Goal: Task Accomplishment & Management: Use online tool/utility

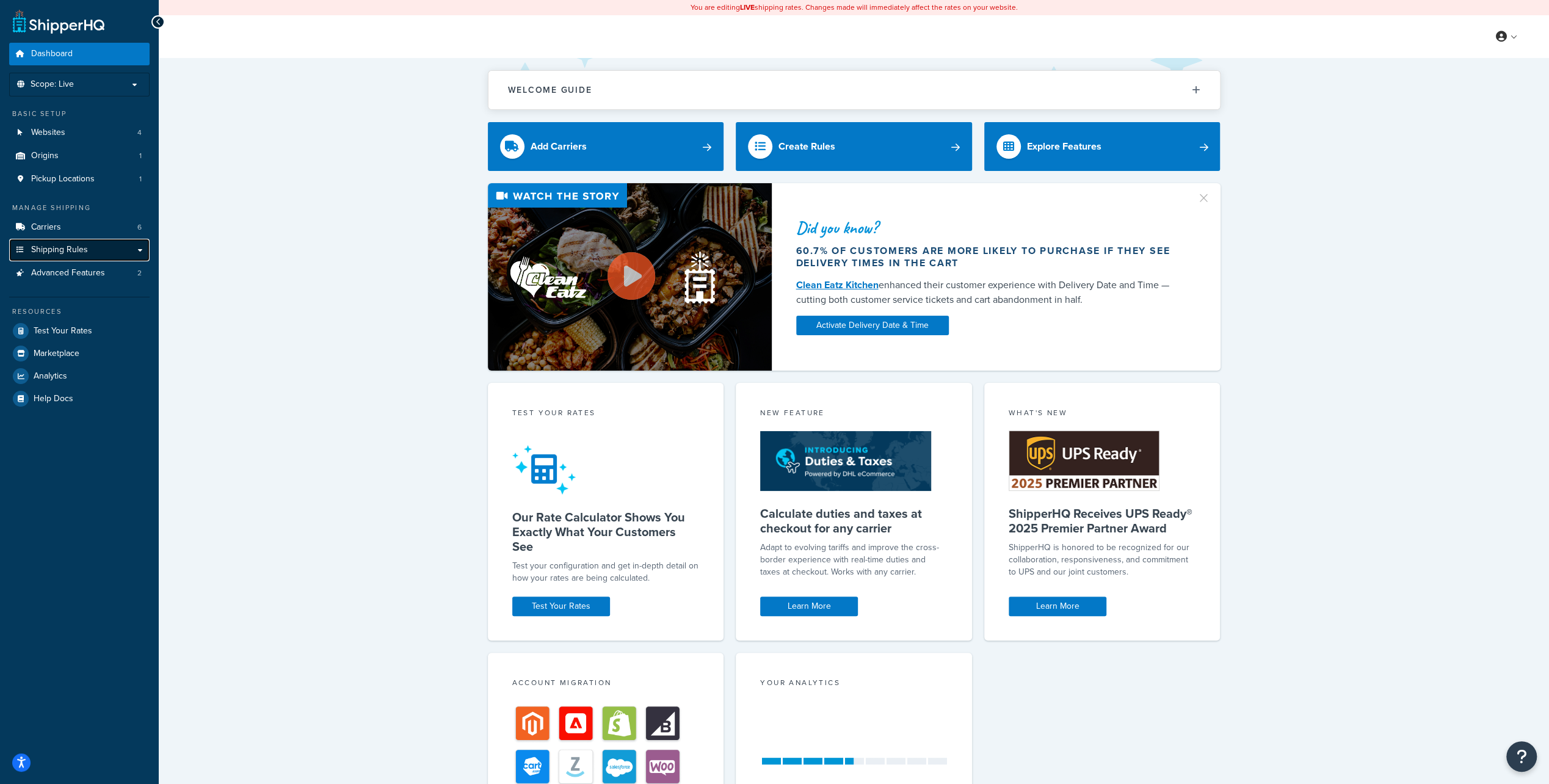
click at [50, 244] on span "Shipping Rules" at bounding box center [59, 250] width 57 height 10
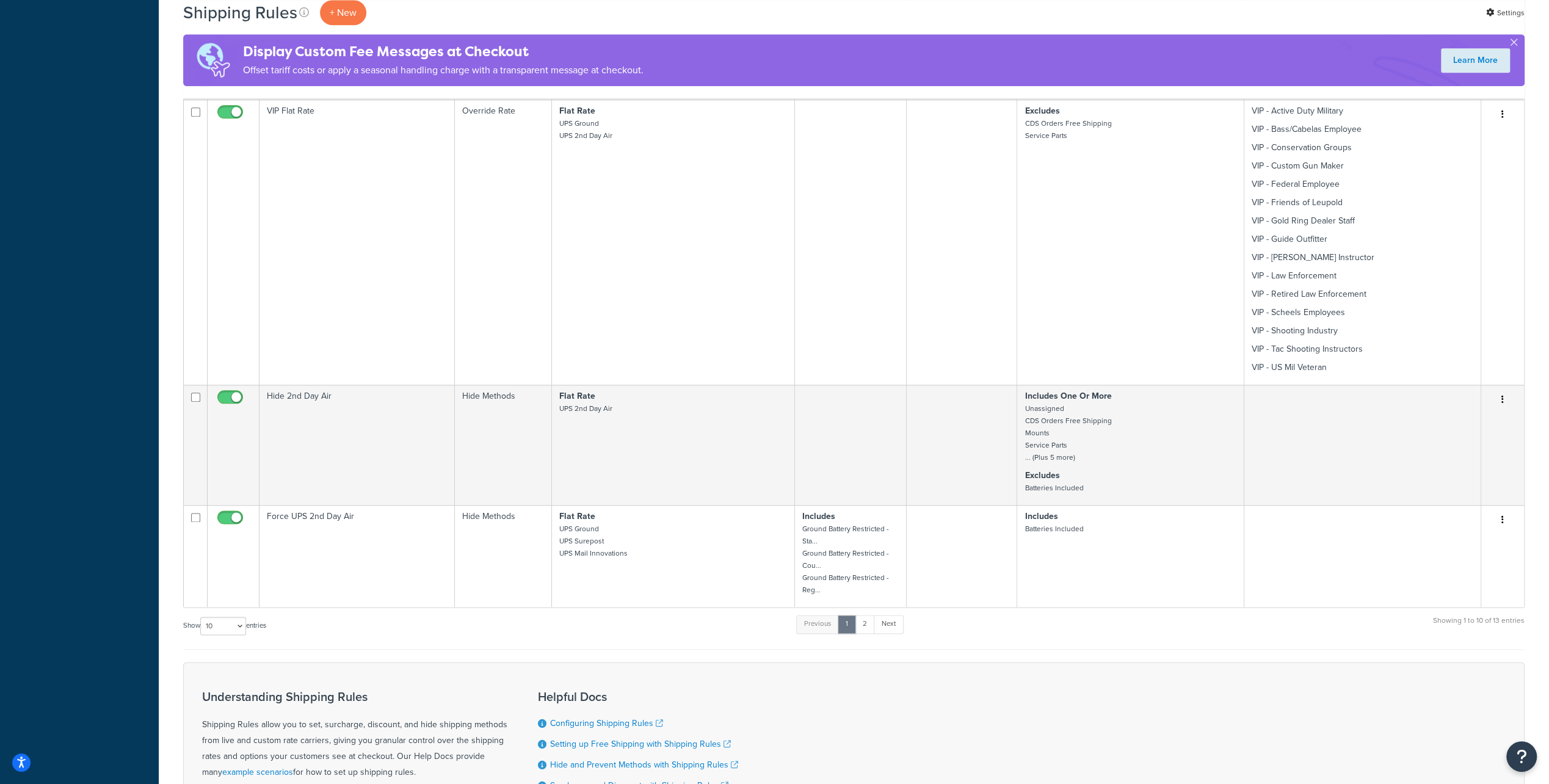
scroll to position [1342, 0]
click at [865, 612] on link "2" at bounding box center [864, 617] width 20 height 18
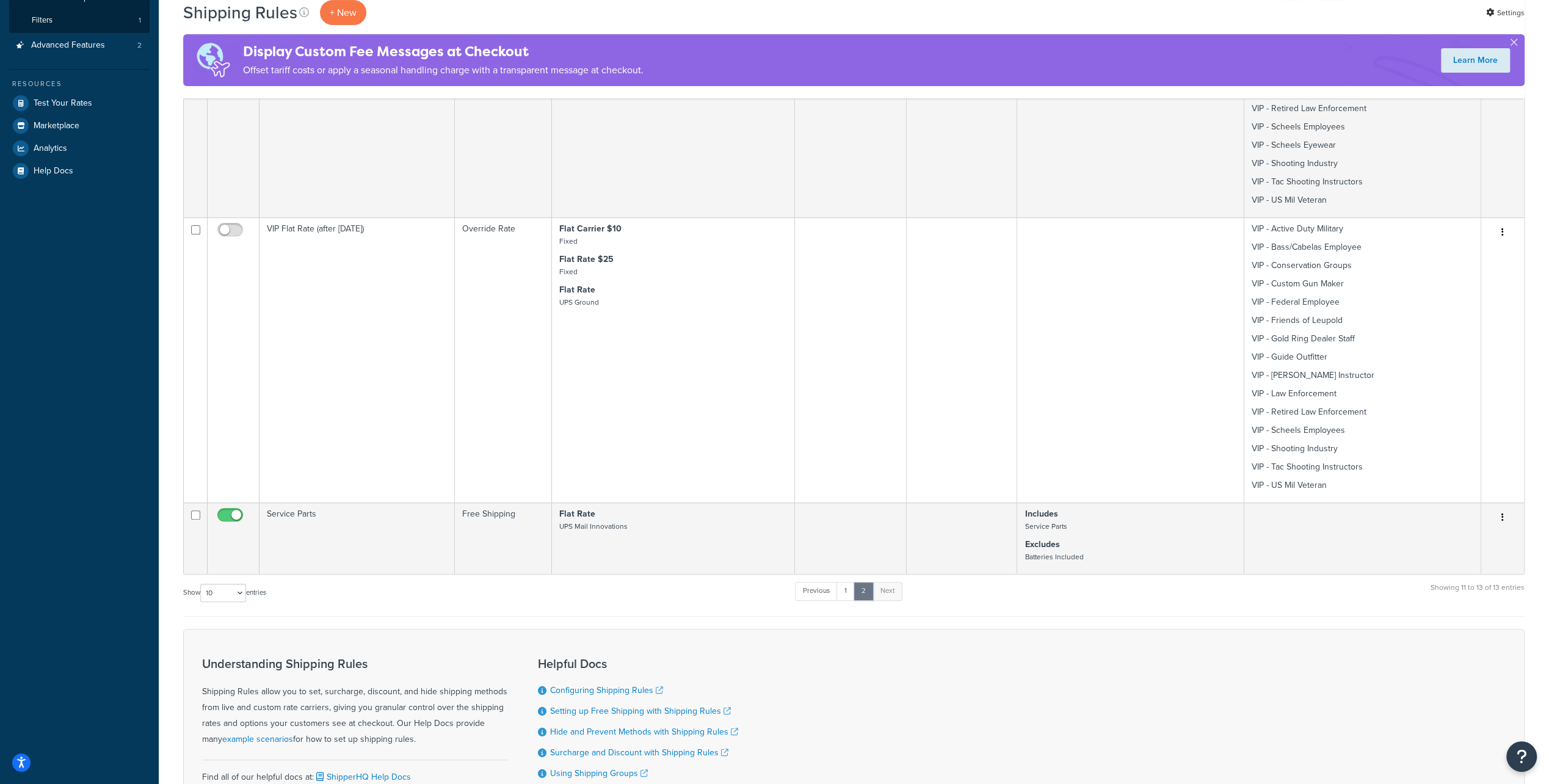
scroll to position [366, 0]
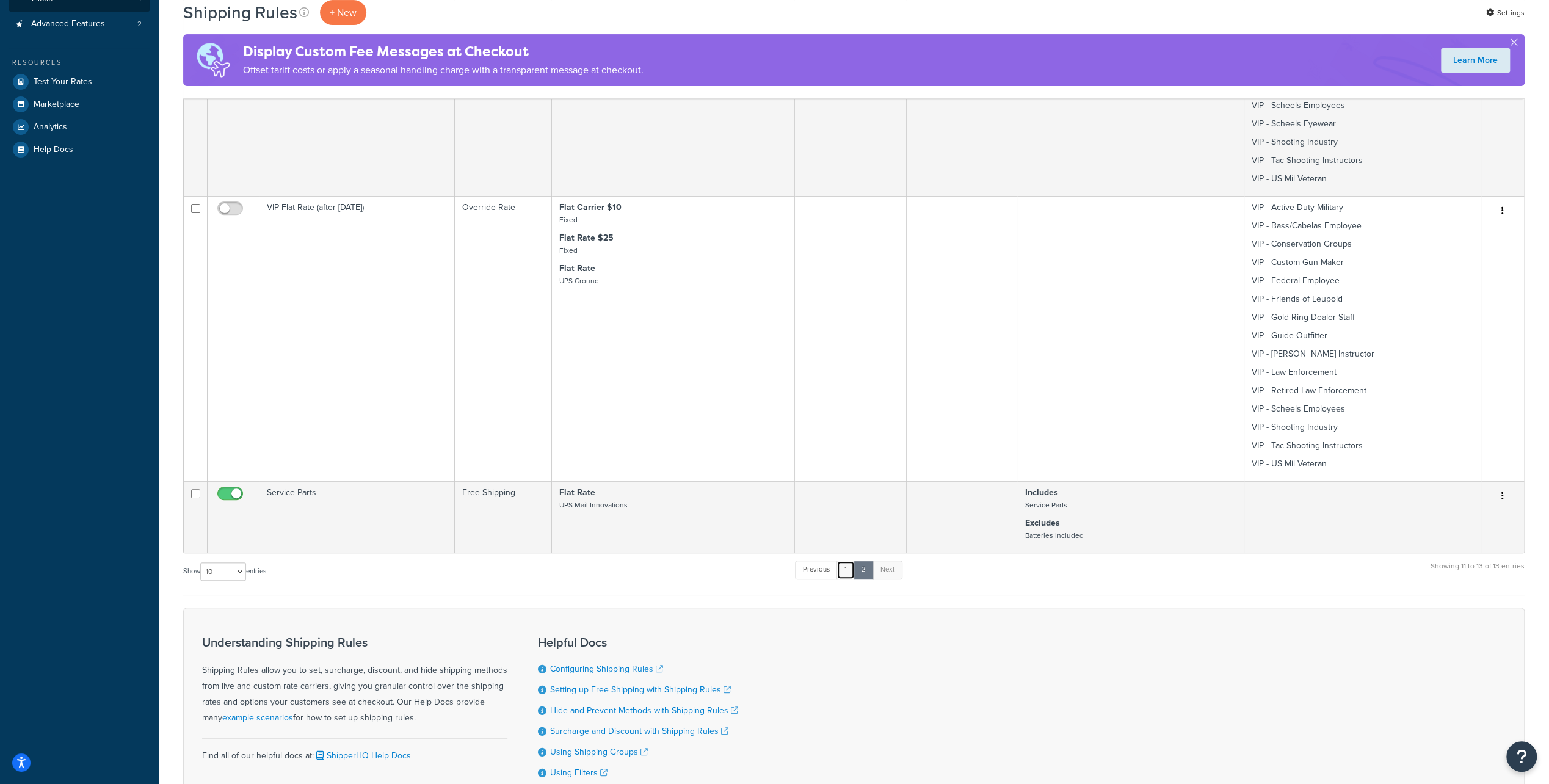
click at [848, 570] on link "1" at bounding box center [845, 569] width 18 height 18
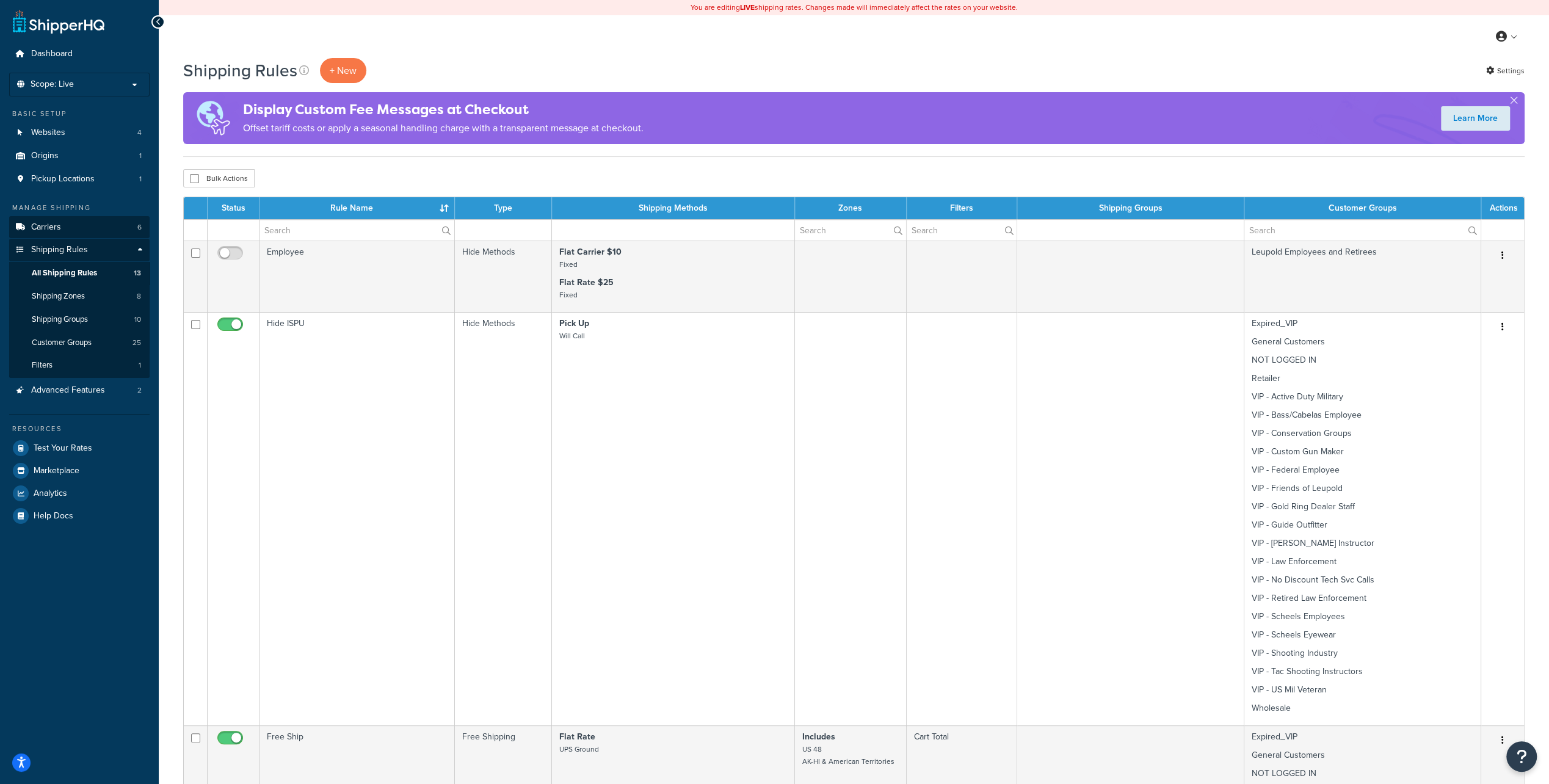
scroll to position [0, 0]
click at [78, 84] on p "Scope: Live" at bounding box center [79, 85] width 130 height 10
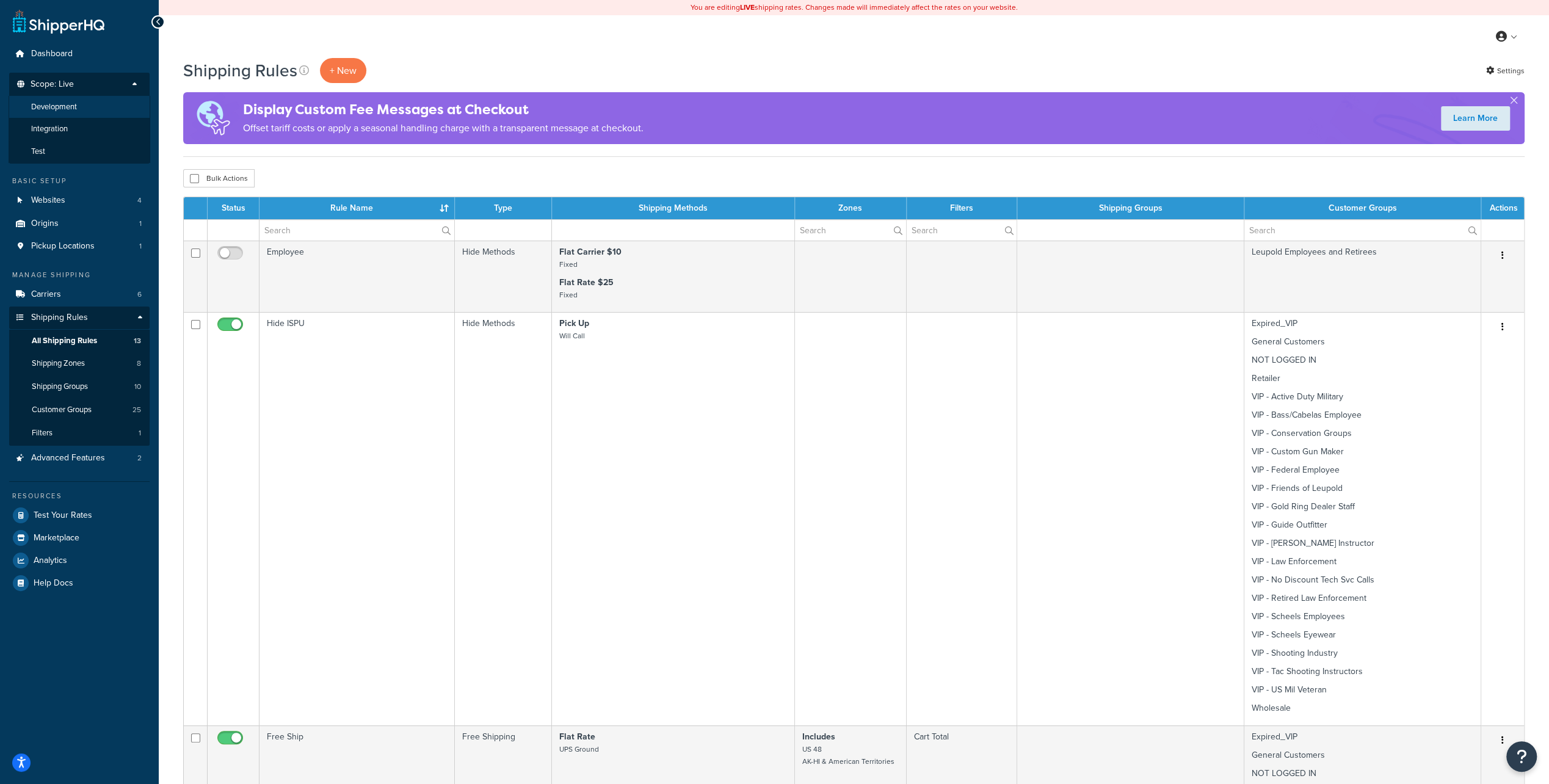
click at [67, 105] on span "Development" at bounding box center [53, 107] width 45 height 10
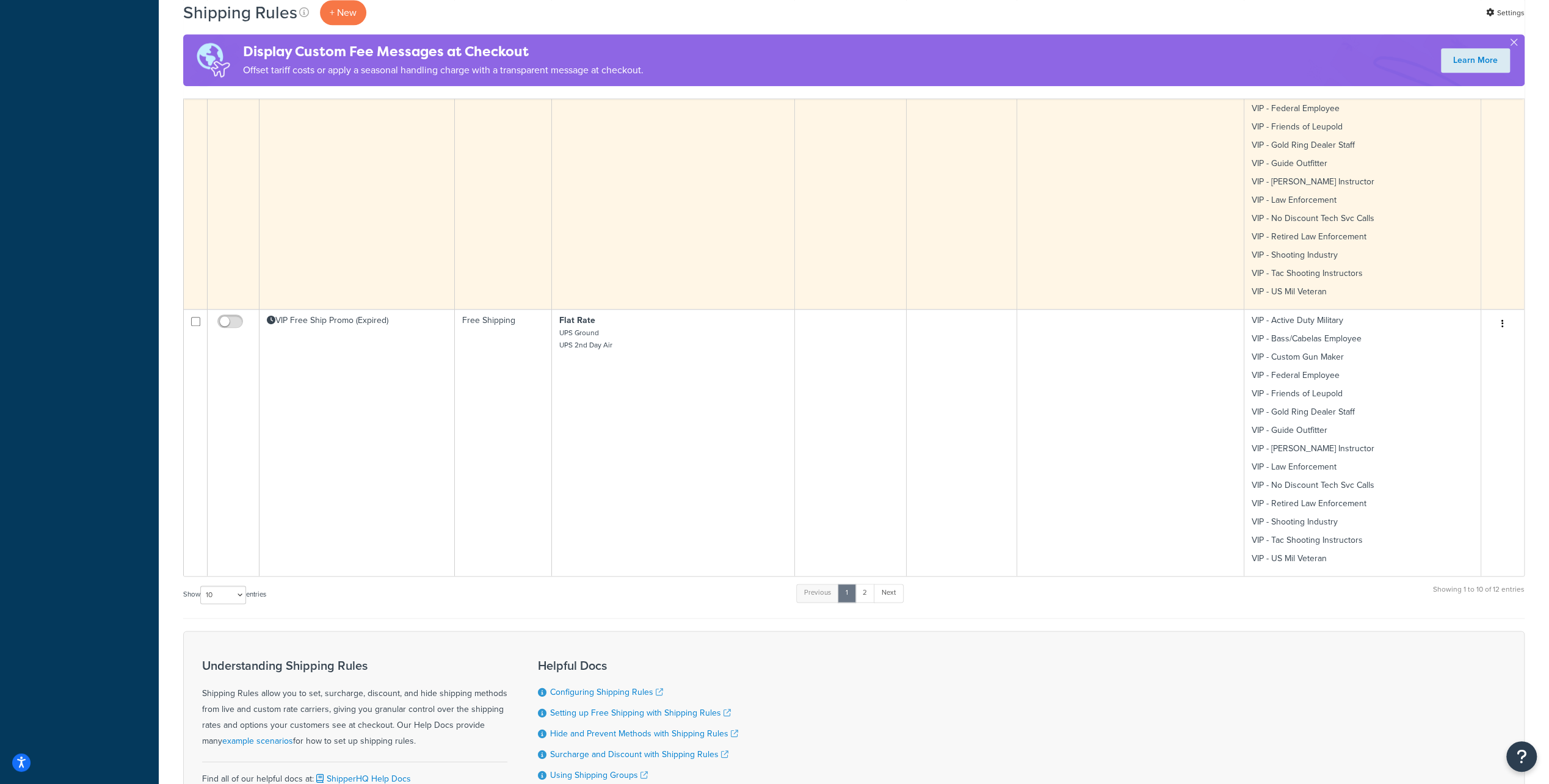
scroll to position [1221, 0]
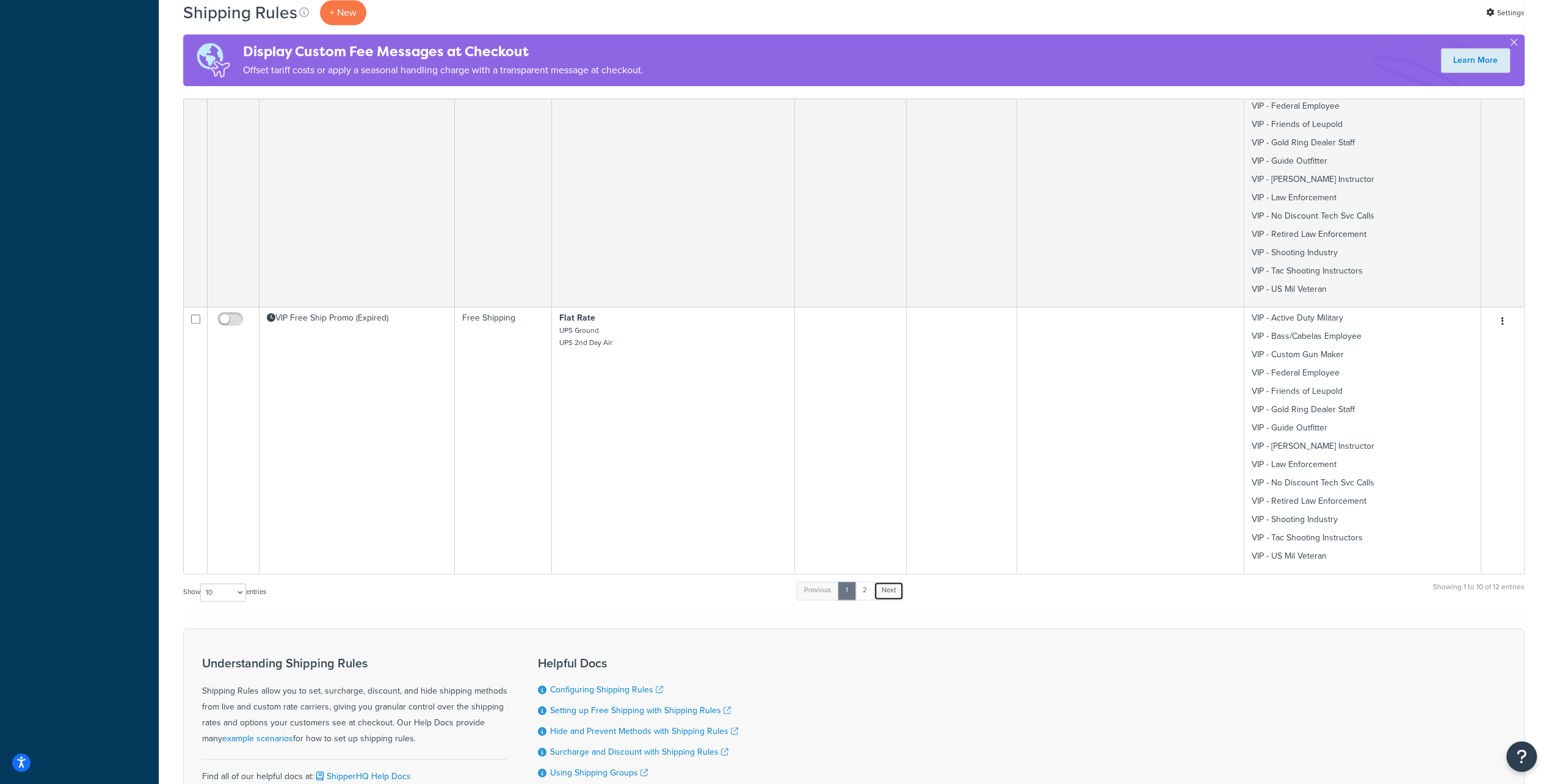
click at [892, 588] on link "Next" at bounding box center [888, 589] width 30 height 18
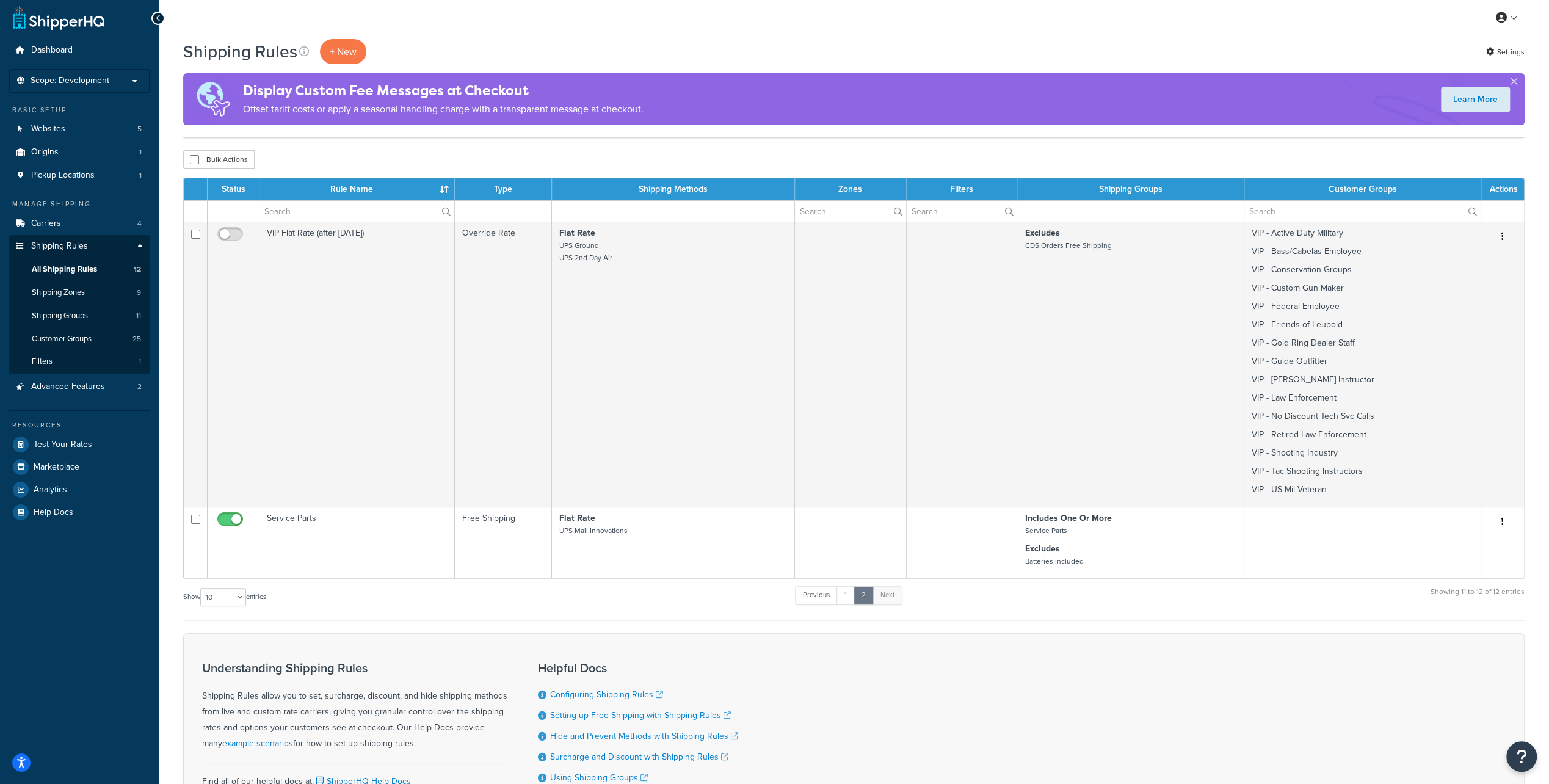
scroll to position [0, 0]
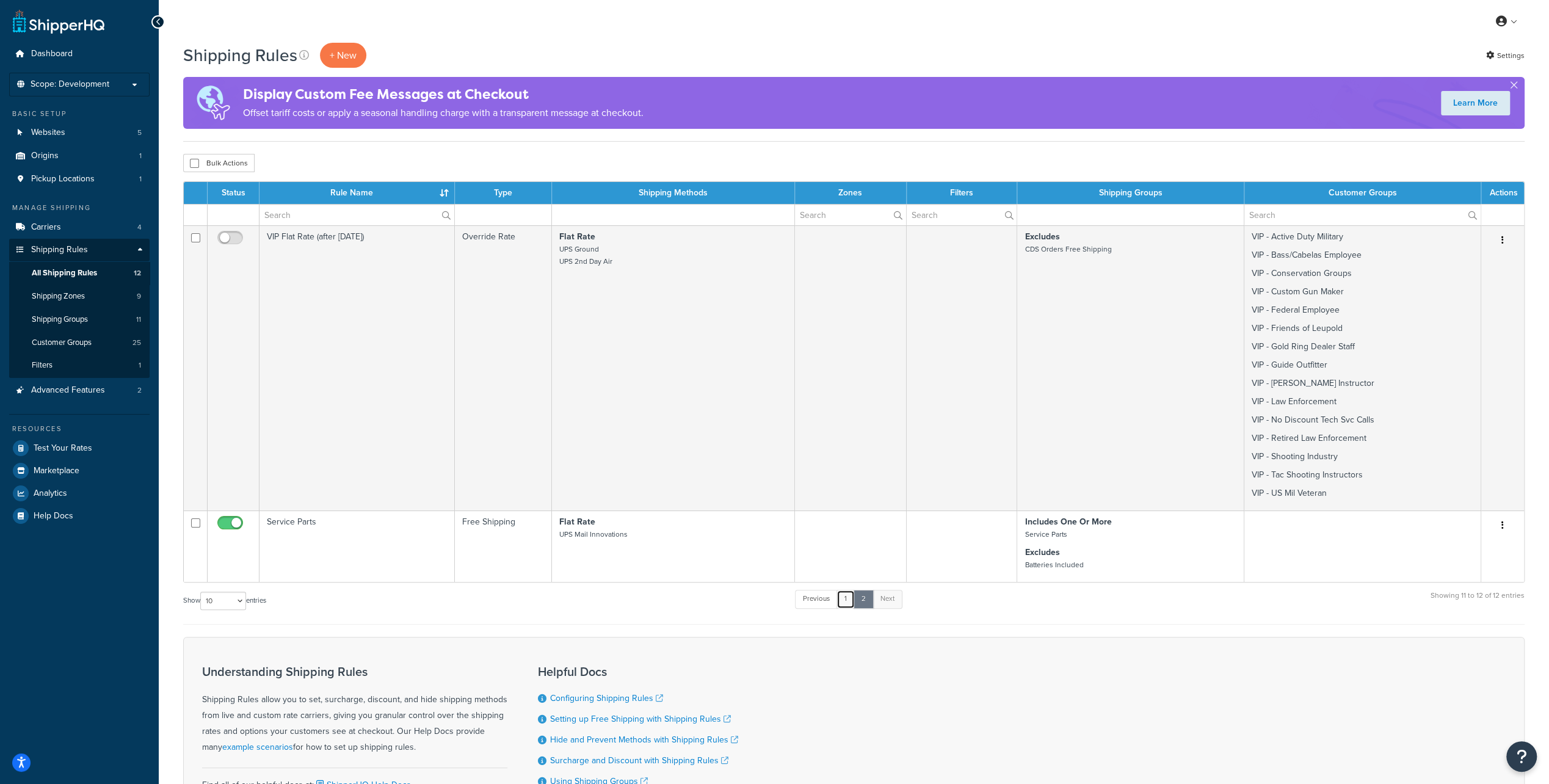
click at [850, 600] on link "1" at bounding box center [845, 598] width 18 height 18
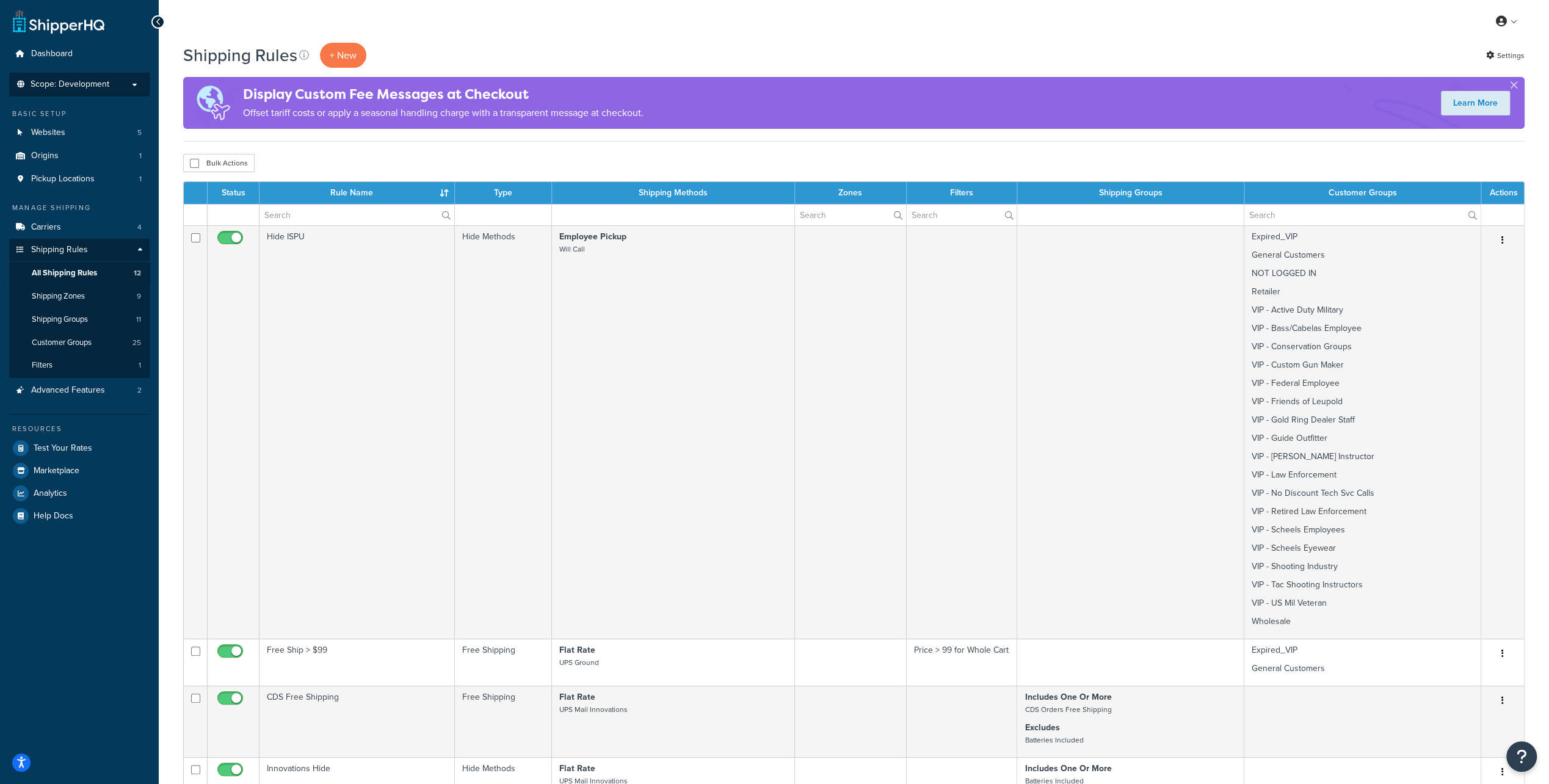
click at [54, 86] on span "Scope: Development" at bounding box center [70, 85] width 79 height 10
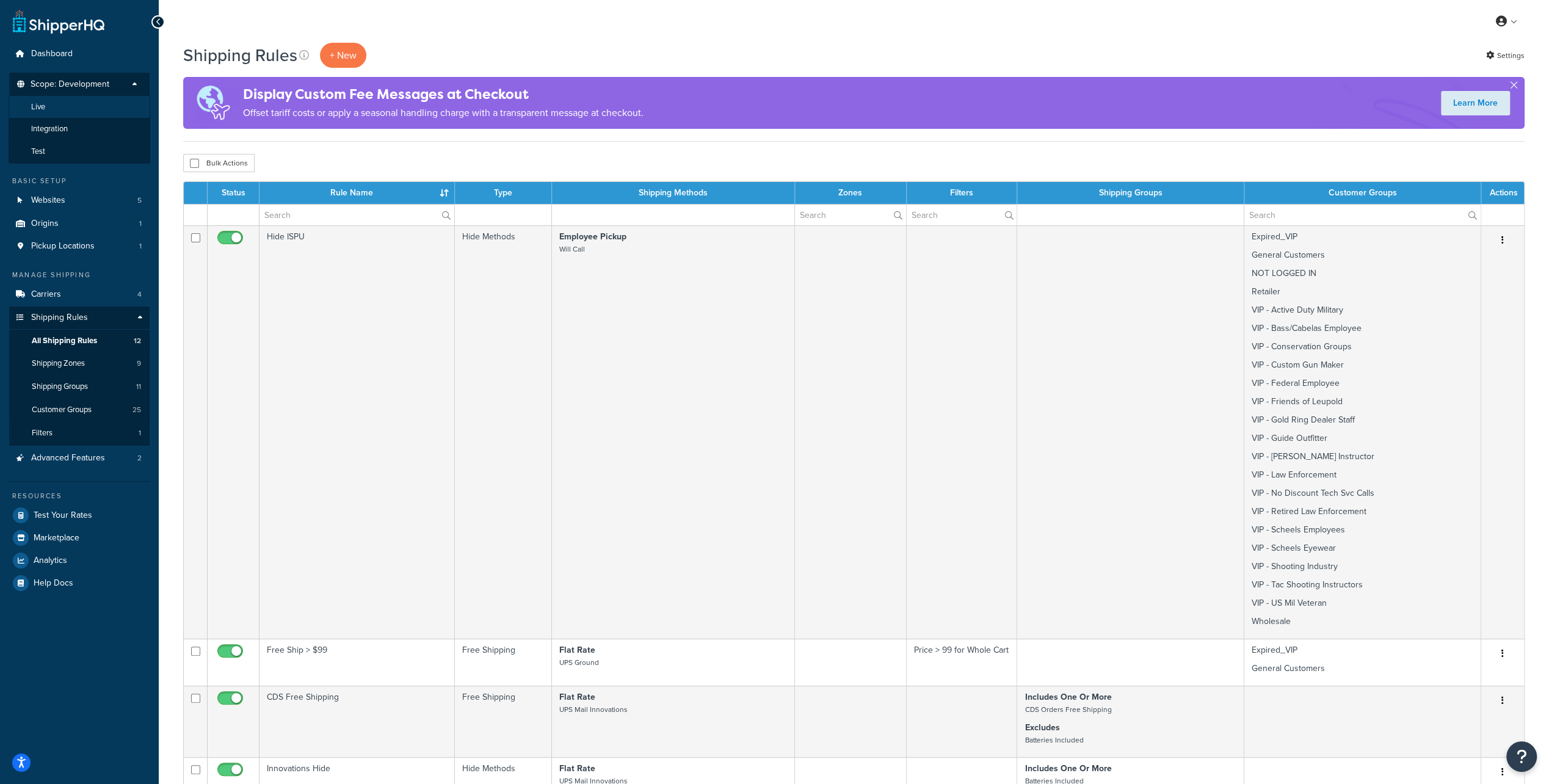
click at [48, 109] on li "Live" at bounding box center [79, 107] width 142 height 22
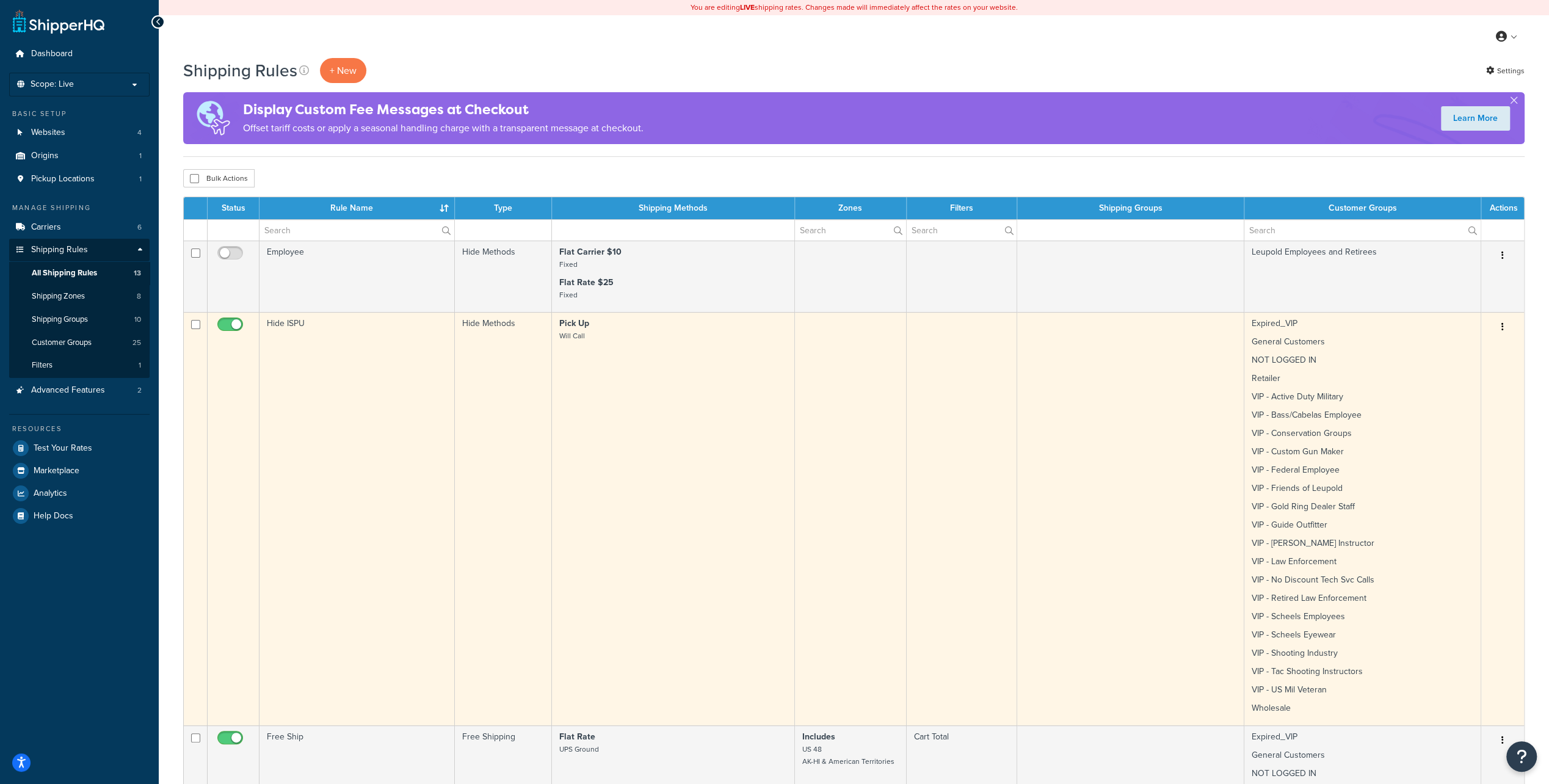
click at [1504, 322] on button "button" at bounding box center [1503, 327] width 17 height 20
click at [1471, 346] on link "Edit" at bounding box center [1462, 350] width 96 height 25
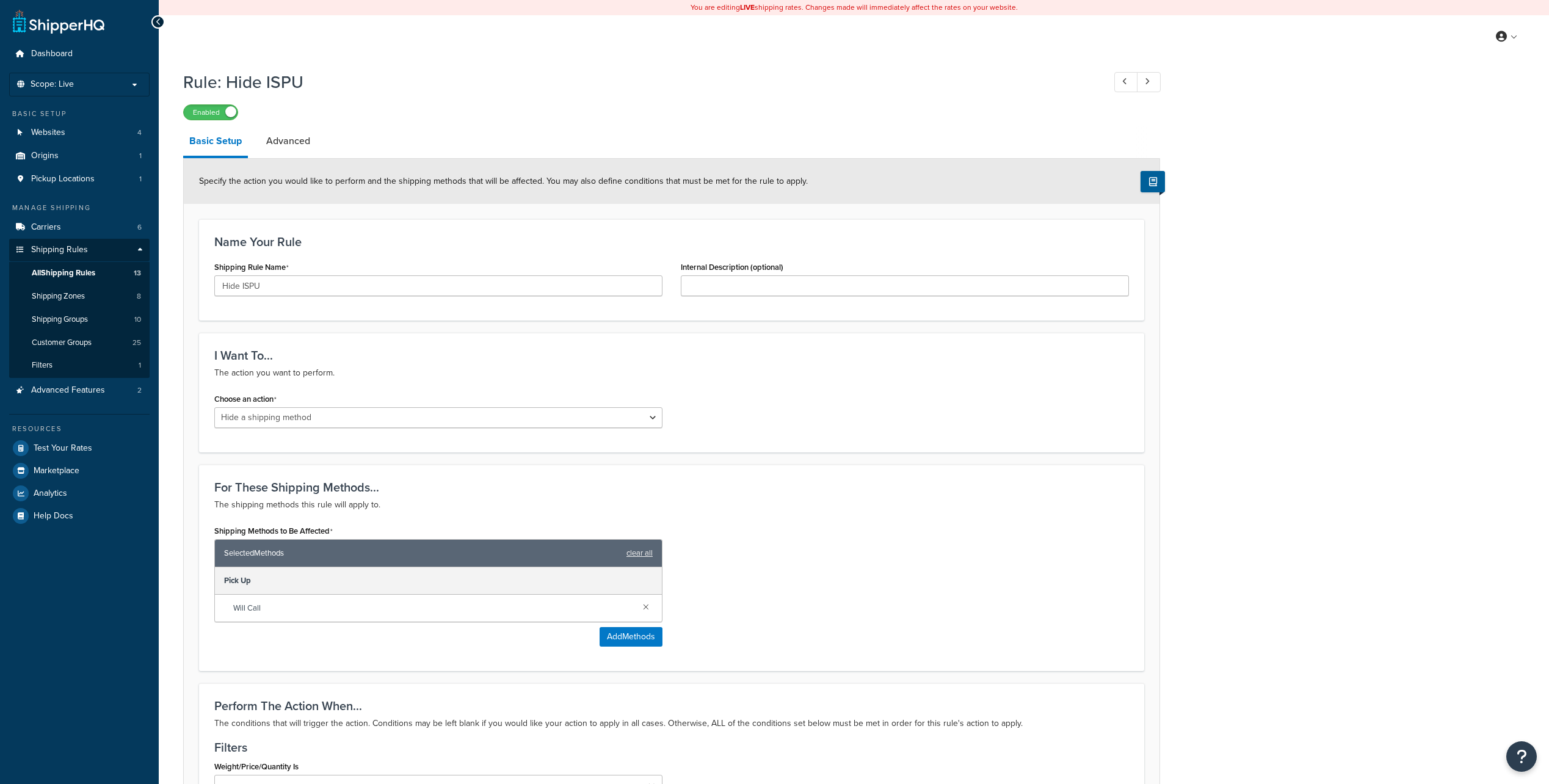
select select "HIDE"
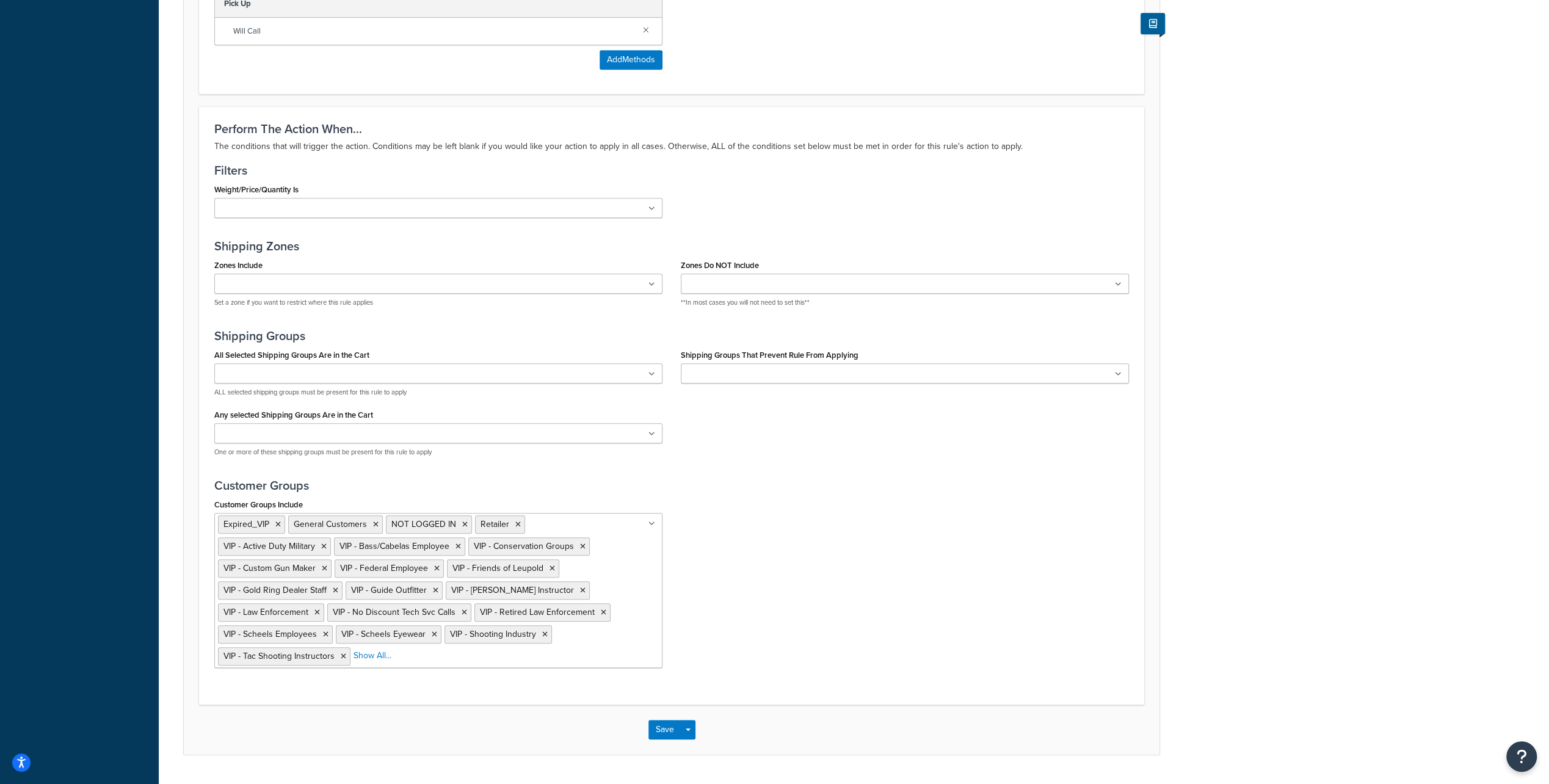
scroll to position [600, 0]
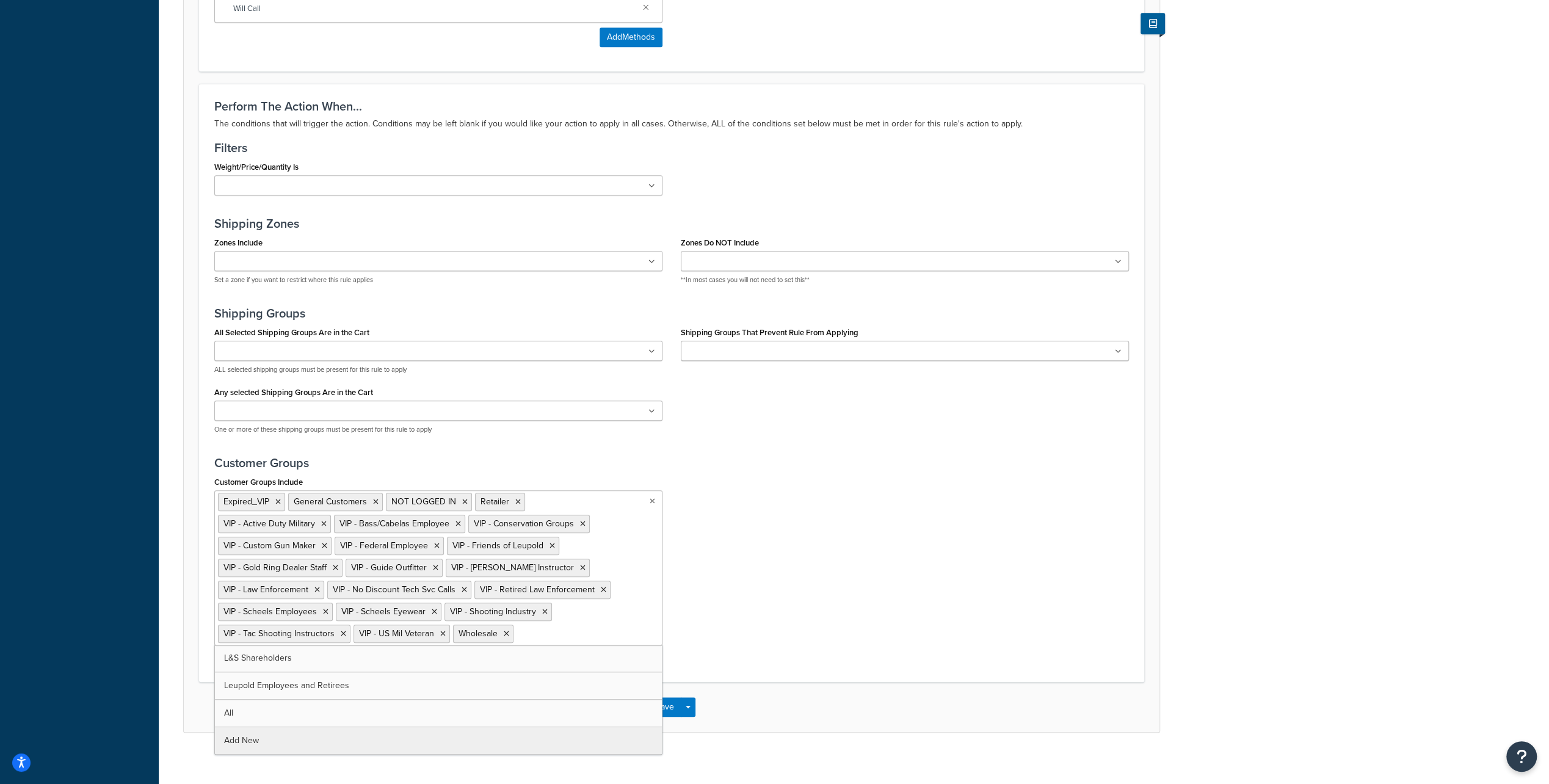
click at [600, 629] on ul "Expired_VIP General Customers NOT LOGGED IN Retailer VIP - Active Duty Military…" at bounding box center [439, 567] width 448 height 155
click at [1192, 520] on div "Rule: Hide ISPU Enabled Basic Setup Advanced Specify the action you would like …" at bounding box center [854, 114] width 1390 height 1299
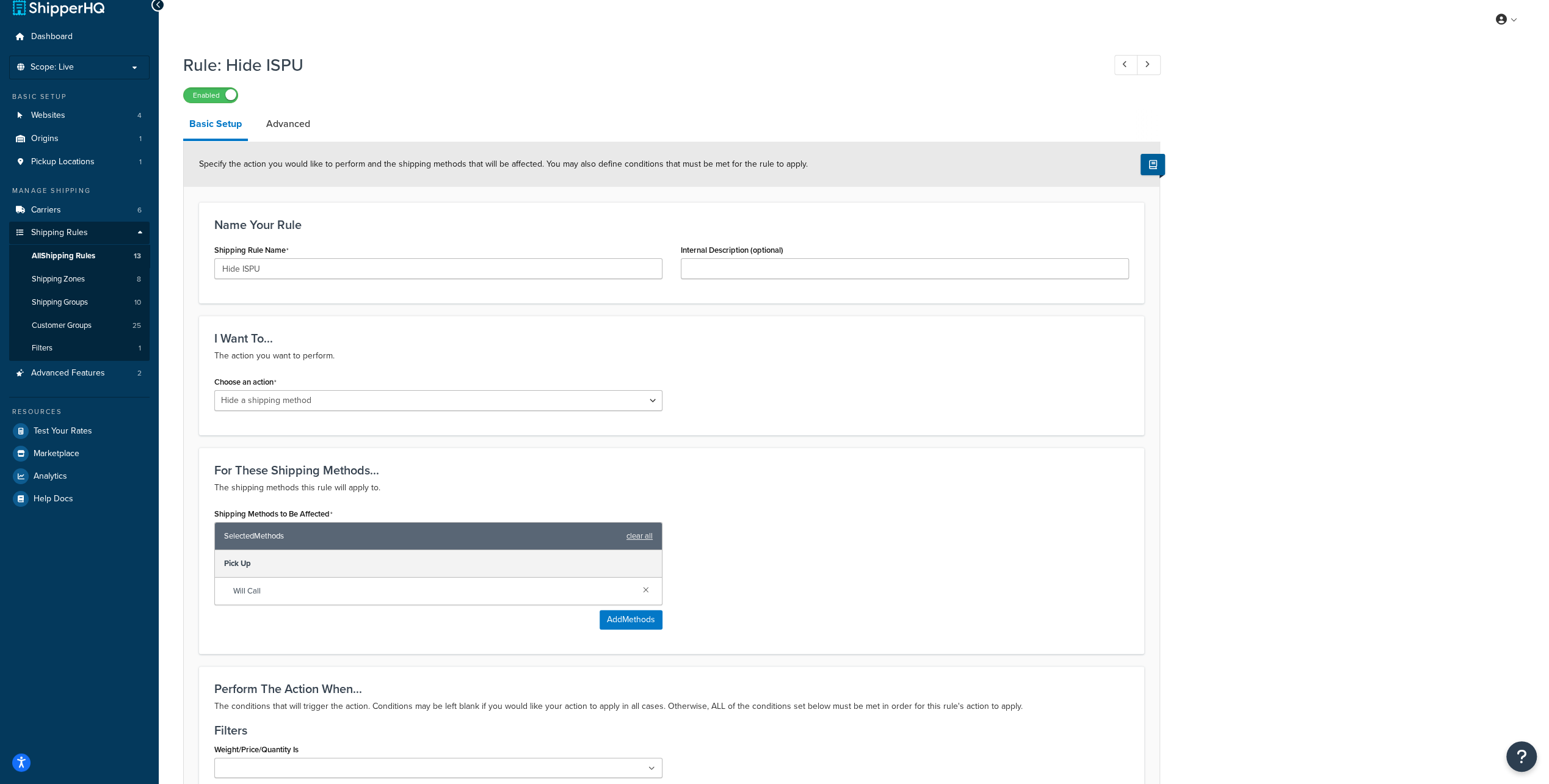
scroll to position [0, 0]
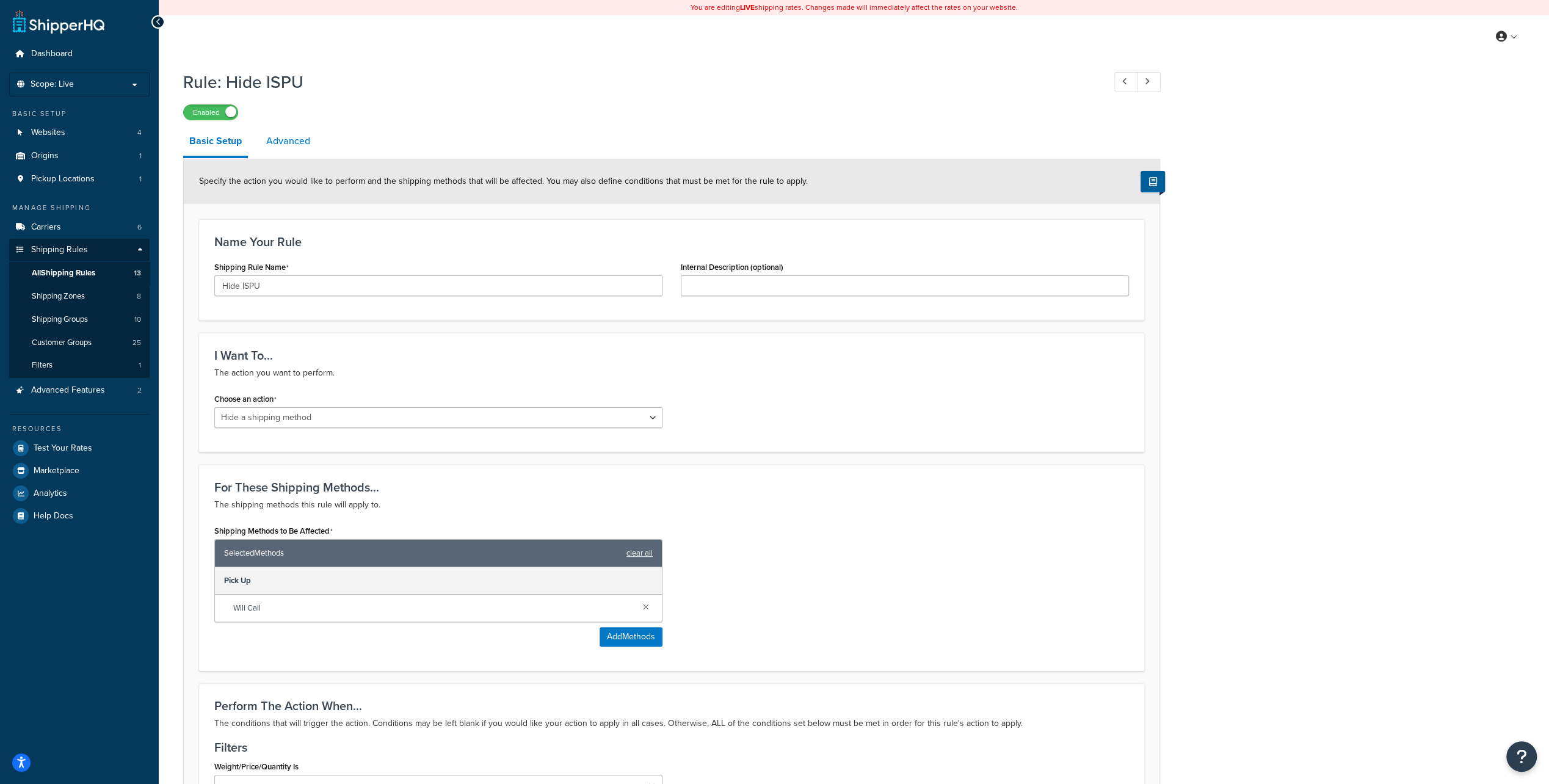
click at [288, 141] on link "Advanced" at bounding box center [287, 141] width 56 height 29
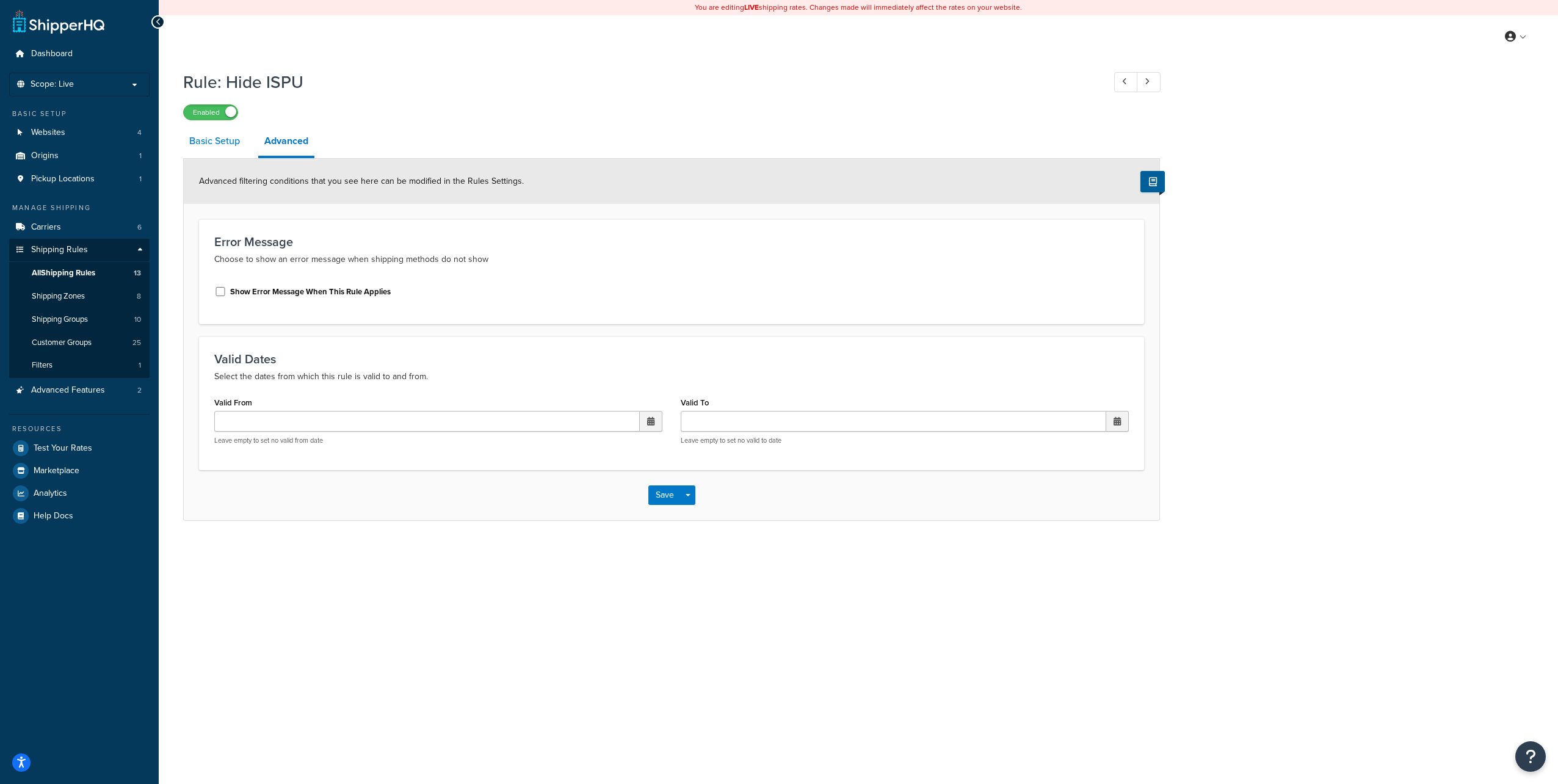
click at [208, 139] on link "Basic Setup" at bounding box center [214, 141] width 63 height 29
select select "HIDE"
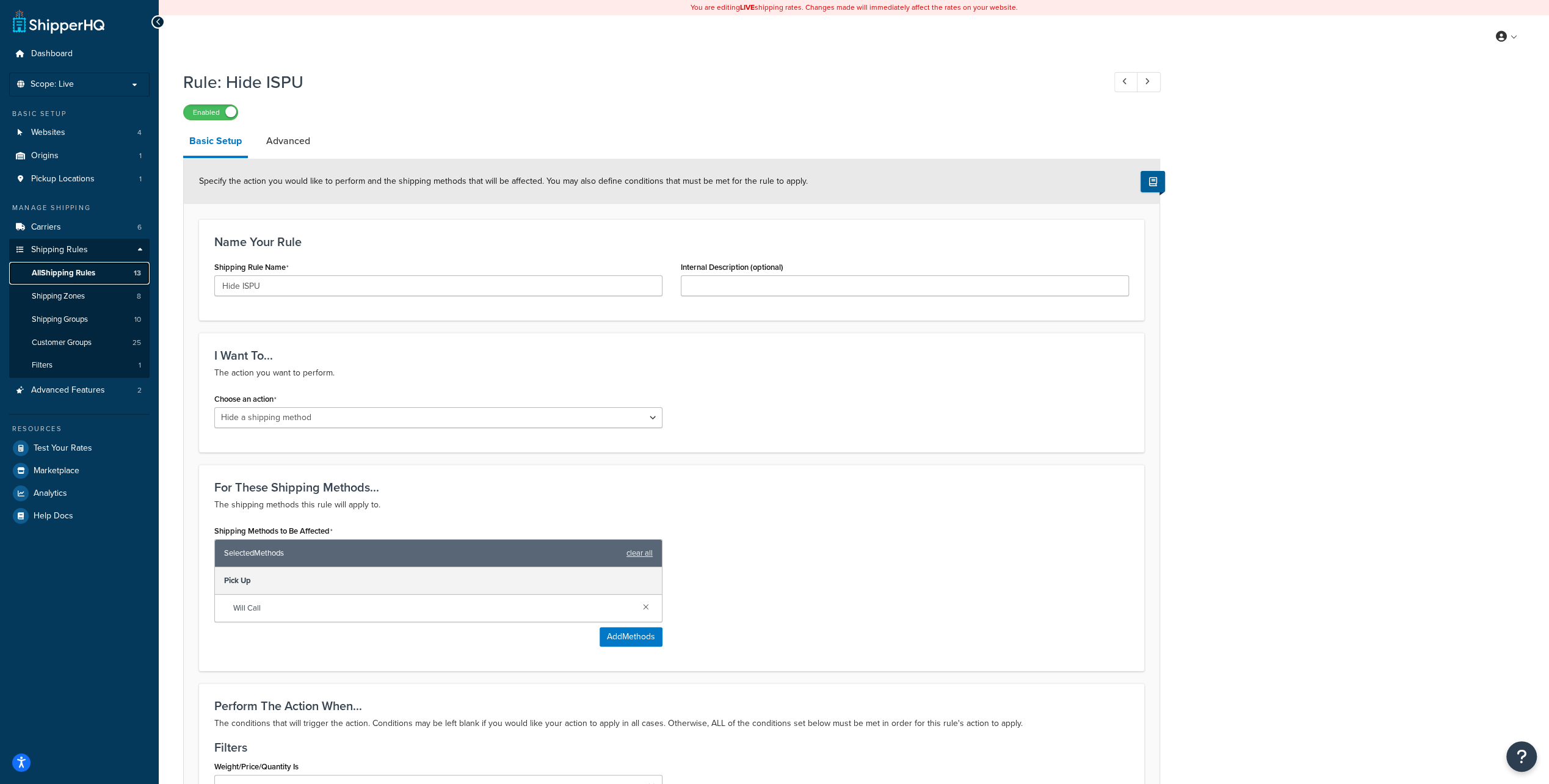
click at [39, 271] on span "All Shipping Rules" at bounding box center [64, 273] width 64 height 10
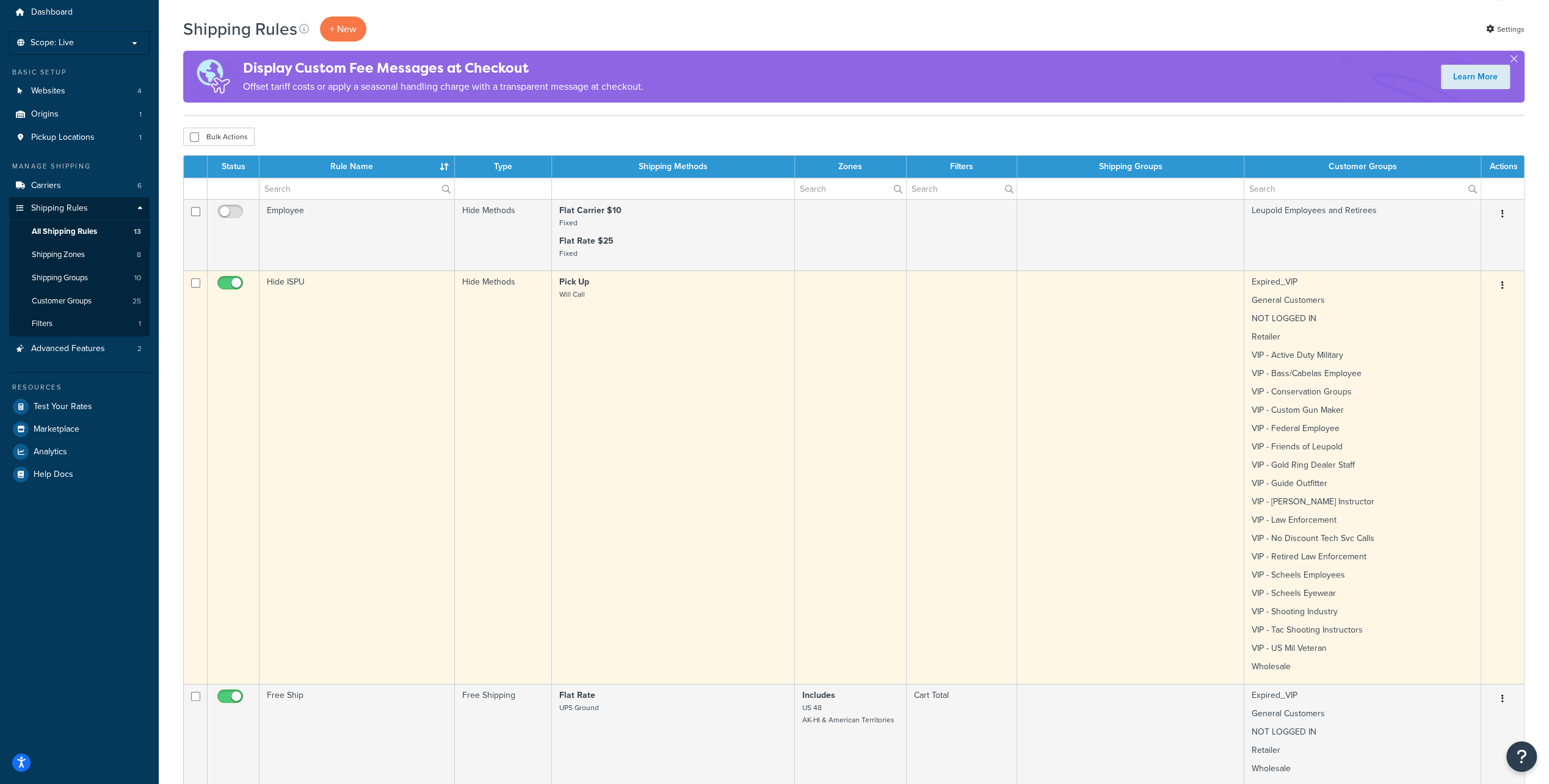
scroll to position [61, 0]
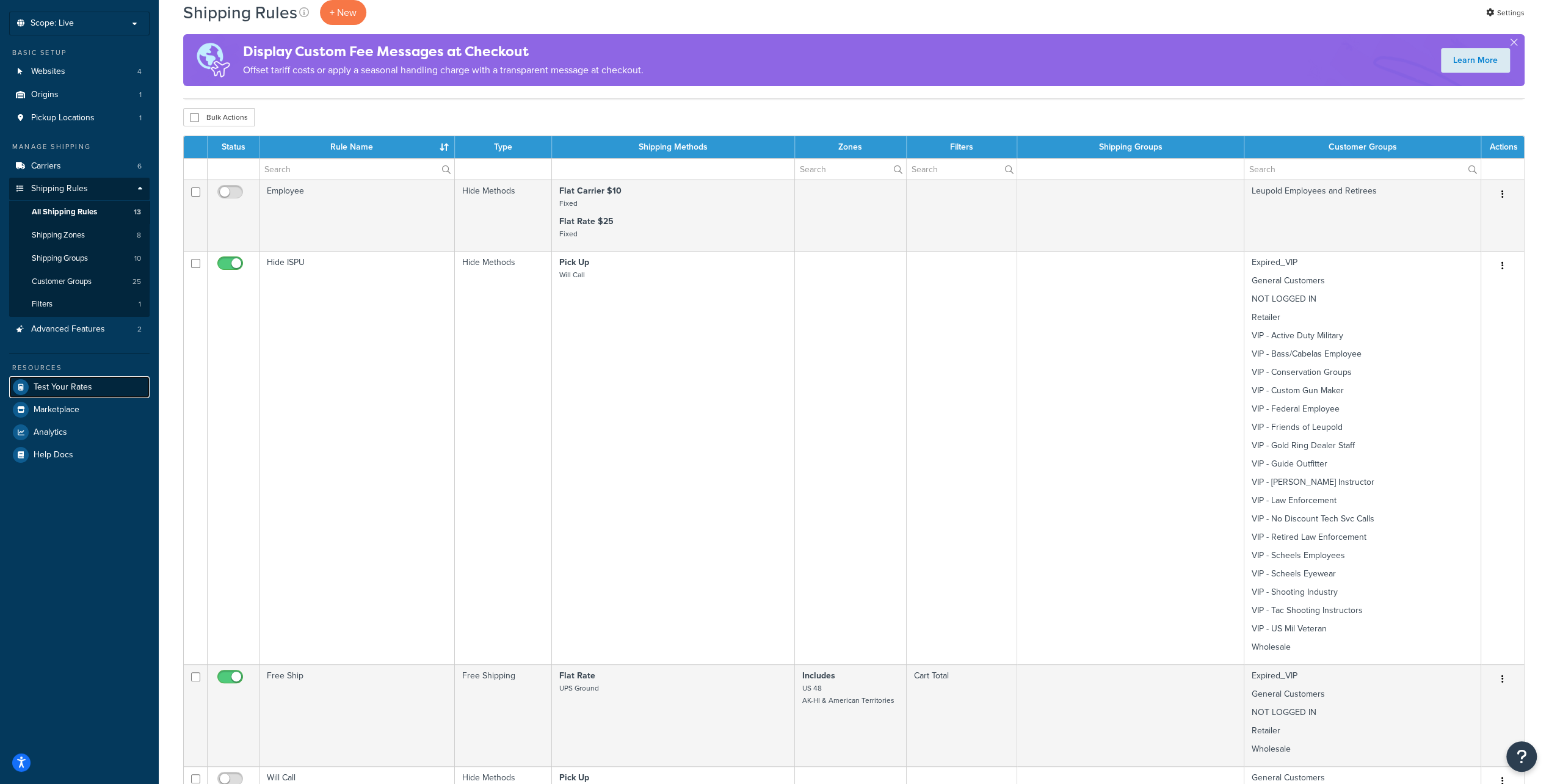
click at [70, 389] on span "Test Your Rates" at bounding box center [63, 387] width 58 height 10
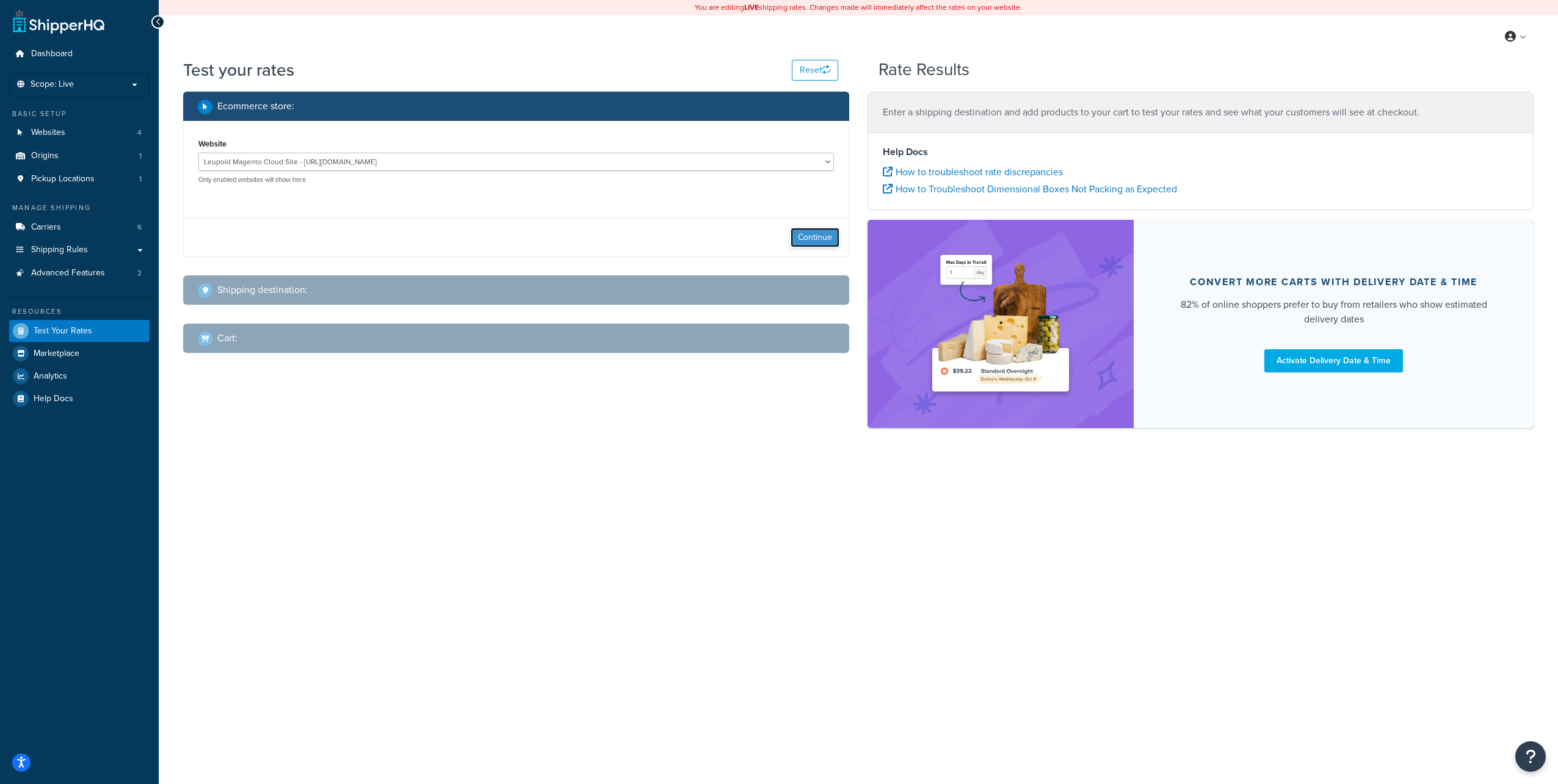
click at [810, 239] on button "Continue" at bounding box center [814, 237] width 49 height 20
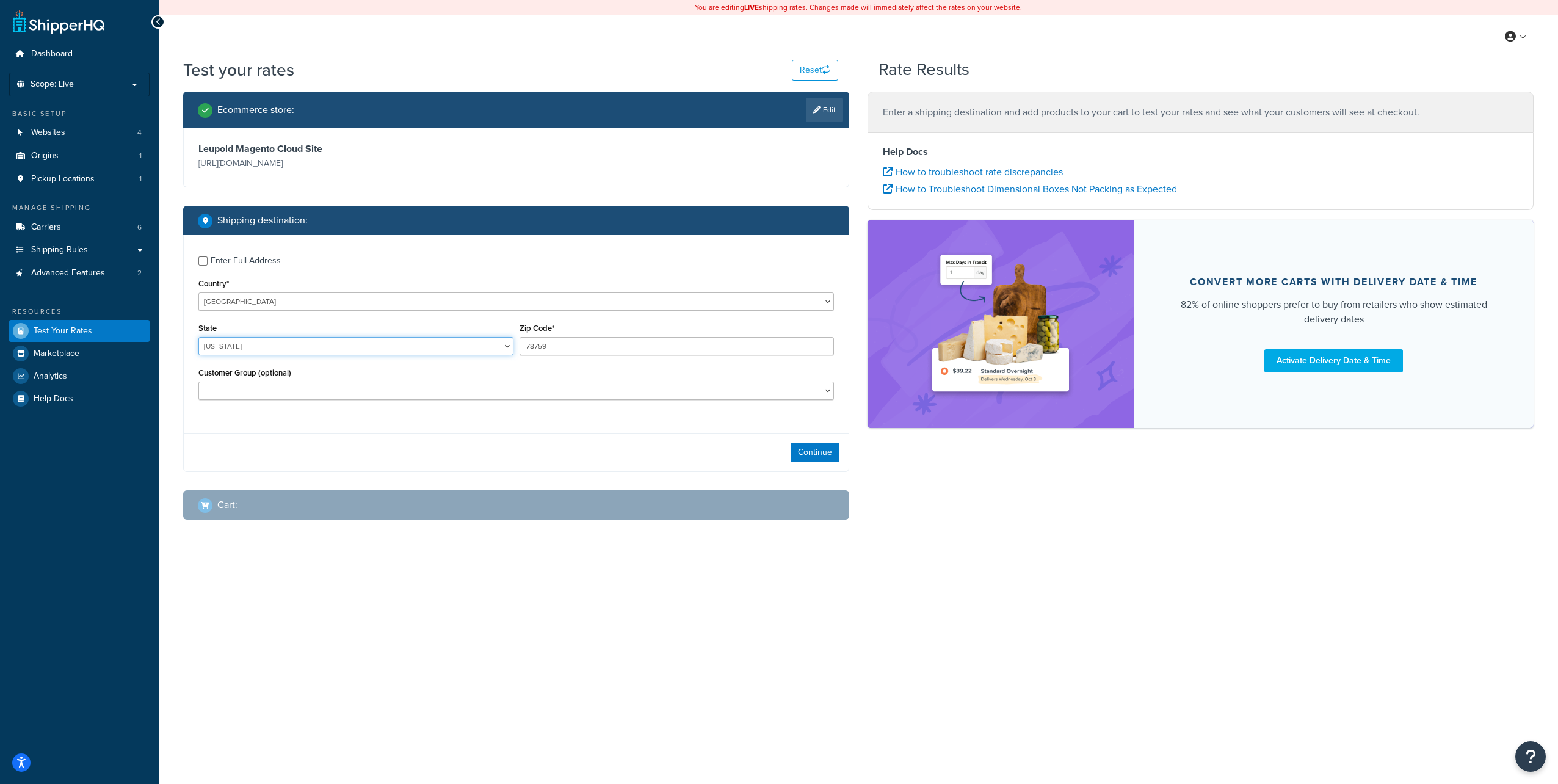
click at [264, 348] on select "[US_STATE] [US_STATE] [US_STATE] [US_STATE] [US_STATE] Armed Forces Americas Ar…" at bounding box center [355, 346] width 315 height 18
select select "OR"
click at [198, 337] on select "[US_STATE] [US_STATE] [US_STATE] [US_STATE] [US_STATE] Armed Forces Americas Ar…" at bounding box center [355, 346] width 315 height 18
drag, startPoint x: 571, startPoint y: 347, endPoint x: 461, endPoint y: 341, distance: 110.2
click at [461, 341] on div "State Alabama Alaska American Samoa Arizona Arkansas Armed Forces Americas Arme…" at bounding box center [516, 342] width 642 height 45
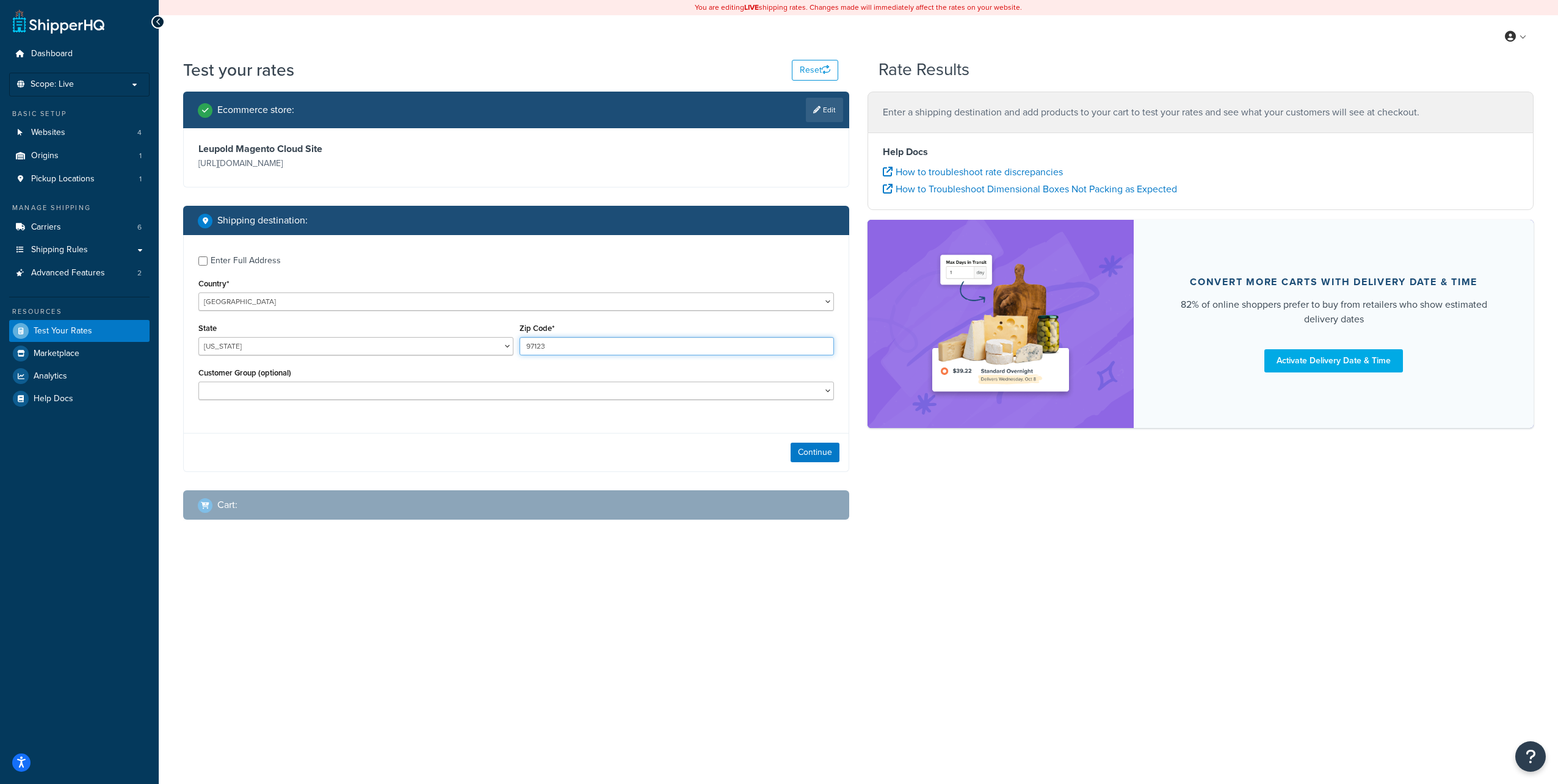
type input "97123"
click at [403, 433] on div "Continue" at bounding box center [516, 452] width 665 height 39
click at [397, 386] on select "Expired_VIP General Customers L&S Shareholders Leupold Employees and Retirees N…" at bounding box center [516, 390] width 636 height 18
select select "Leupold Employees and Retirees"
click at [198, 382] on select "Expired_VIP General Customers L&S Shareholders Leupold Employees and Retirees N…" at bounding box center [516, 390] width 636 height 18
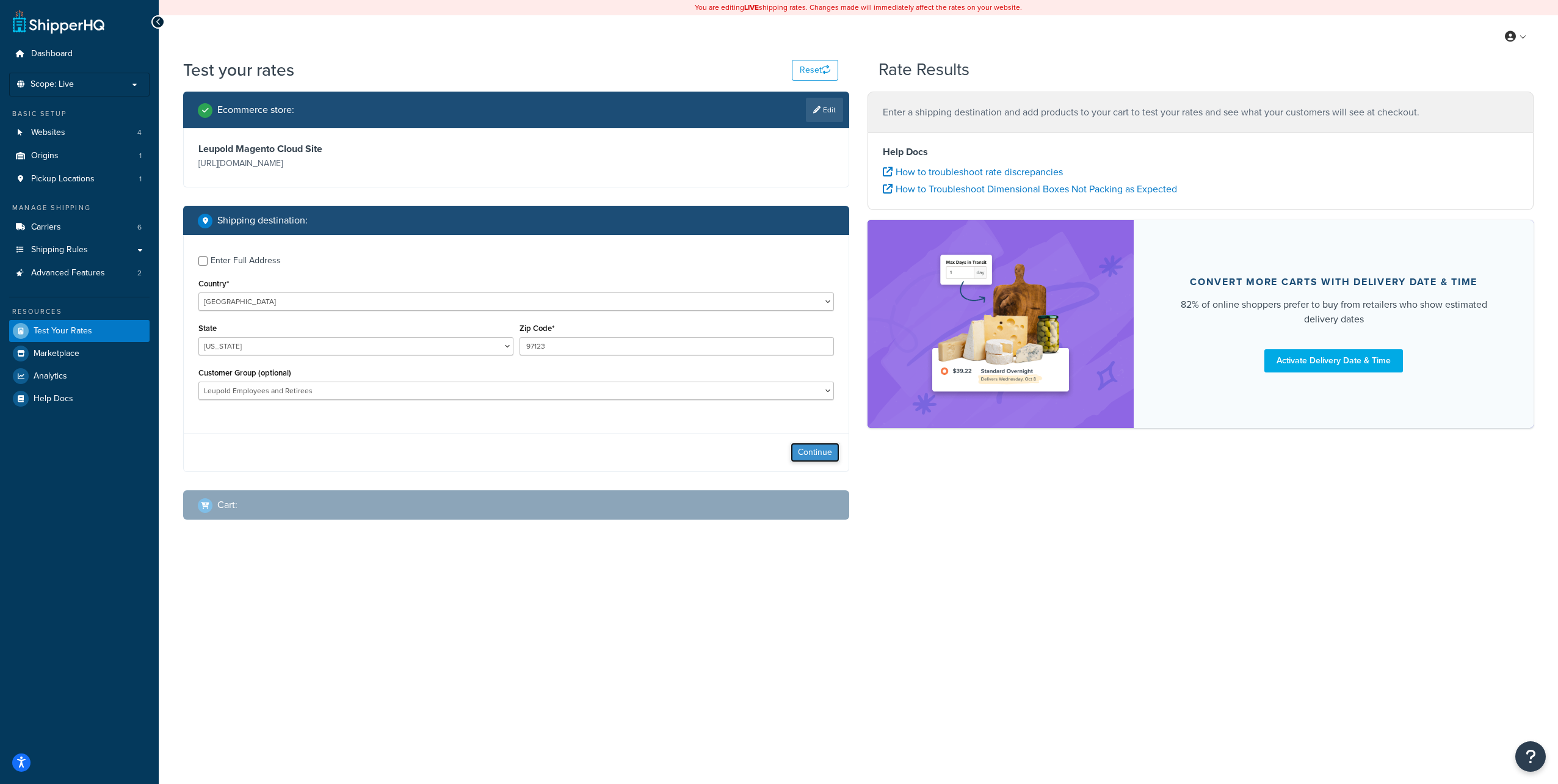
click at [820, 454] on button "Continue" at bounding box center [814, 452] width 49 height 20
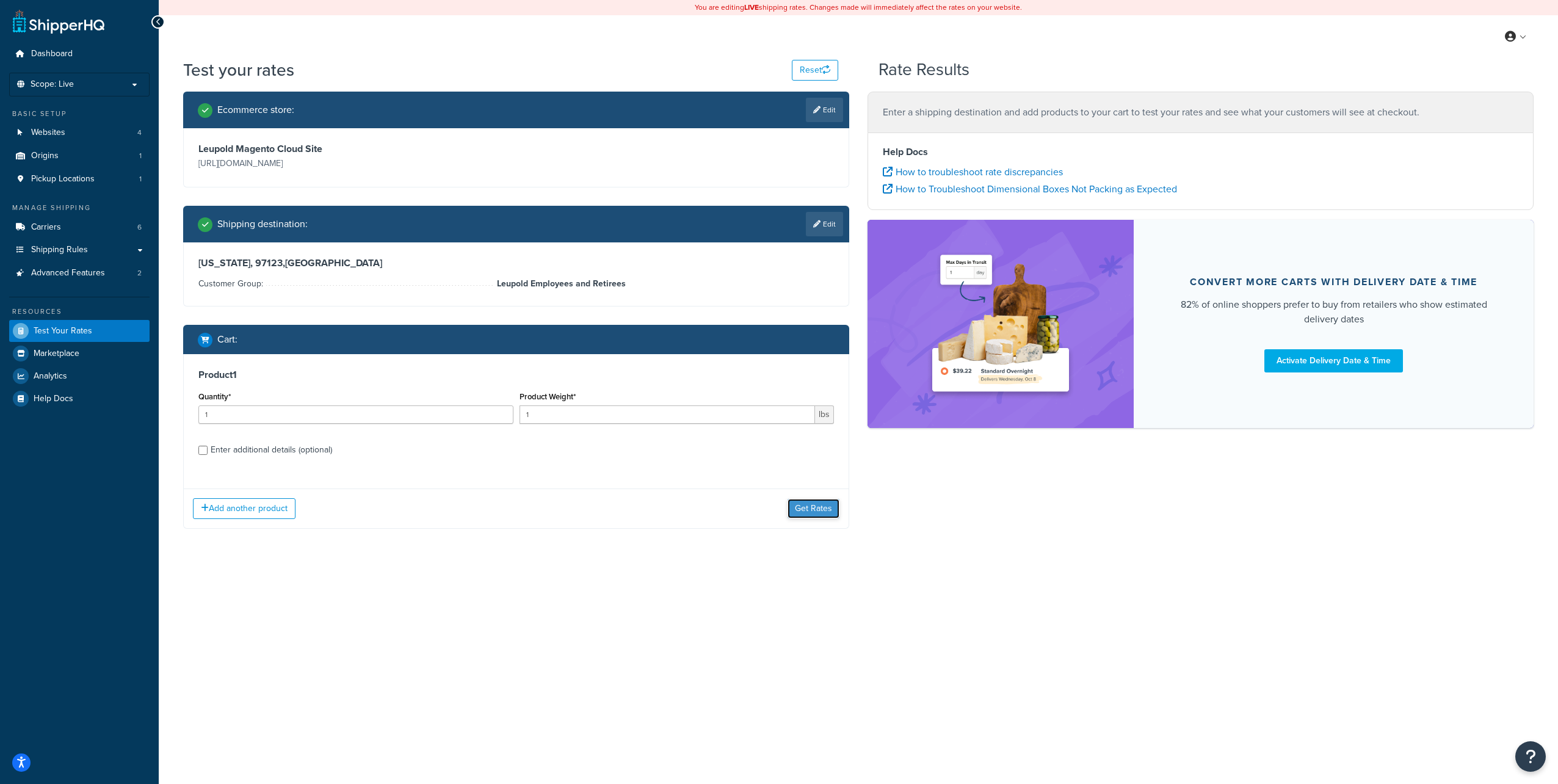
click at [803, 508] on button "Get Rates" at bounding box center [813, 508] width 51 height 20
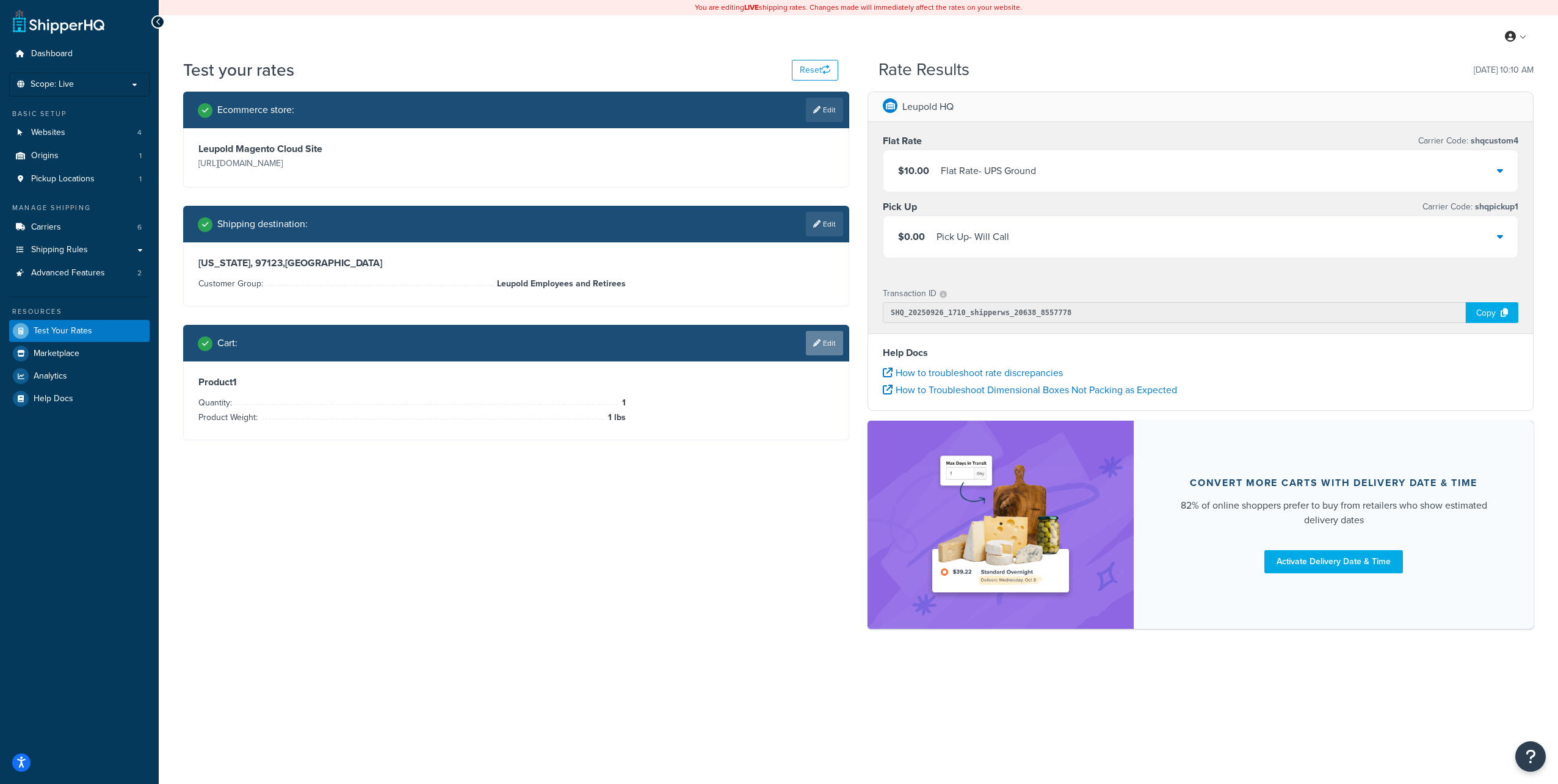
click at [830, 345] on link "Edit" at bounding box center [824, 343] width 37 height 24
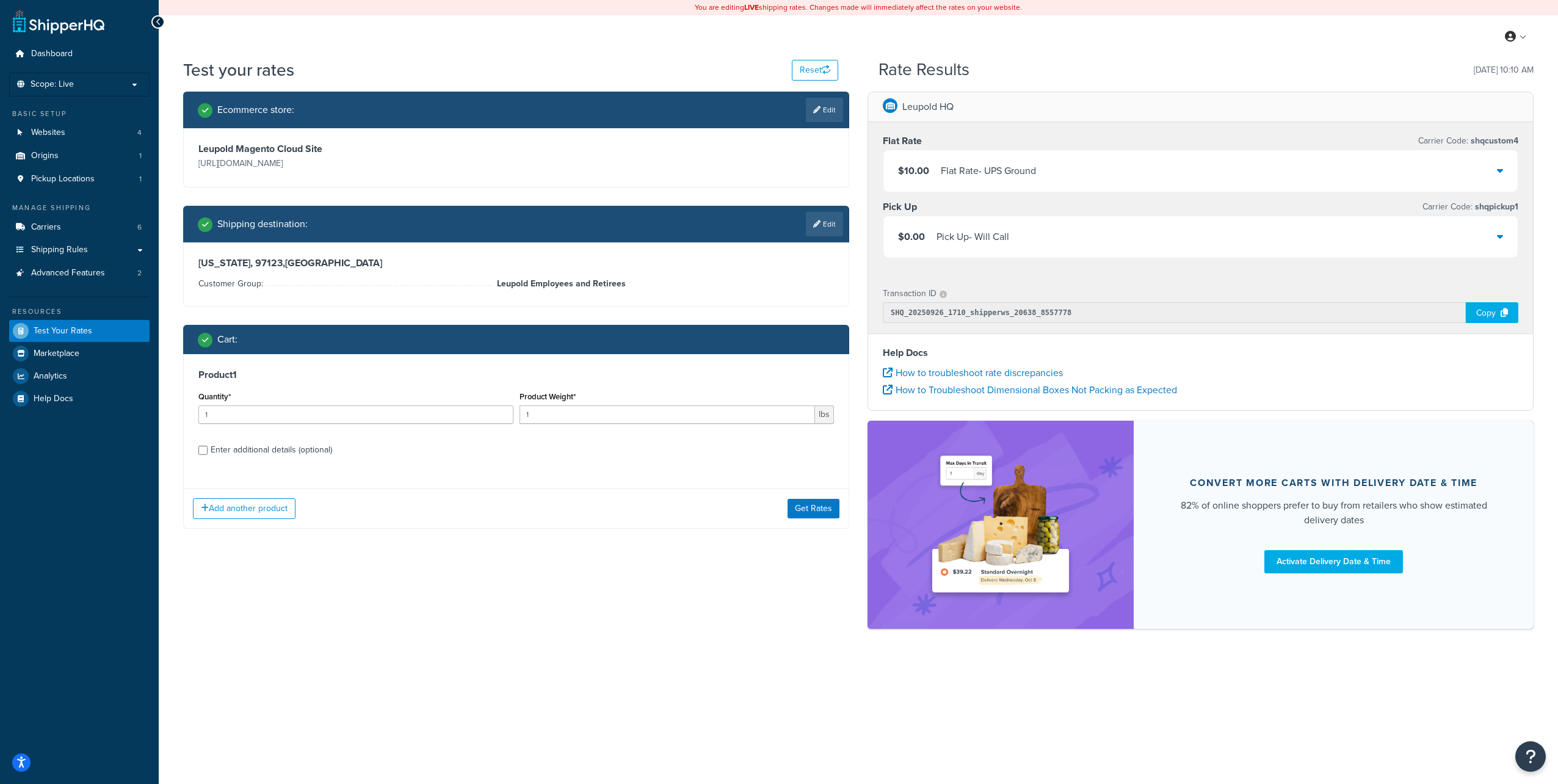
click at [249, 452] on div "Enter additional details (optional)" at bounding box center [271, 449] width 122 height 17
click at [208, 452] on input "Enter additional details (optional)" at bounding box center [202, 449] width 9 height 9
checkbox input "true"
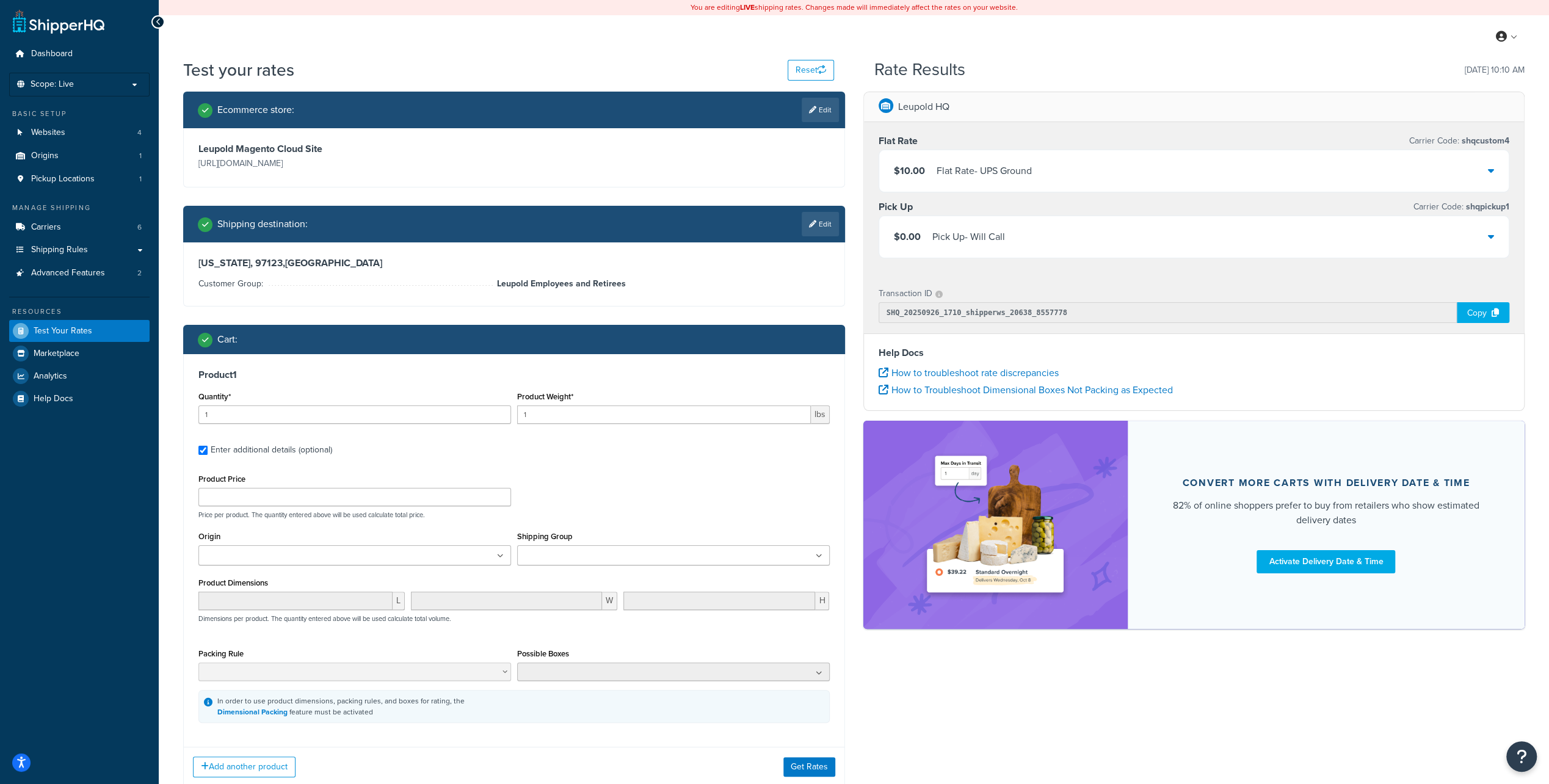
click at [565, 552] on input "Shipping Group" at bounding box center [575, 556] width 108 height 14
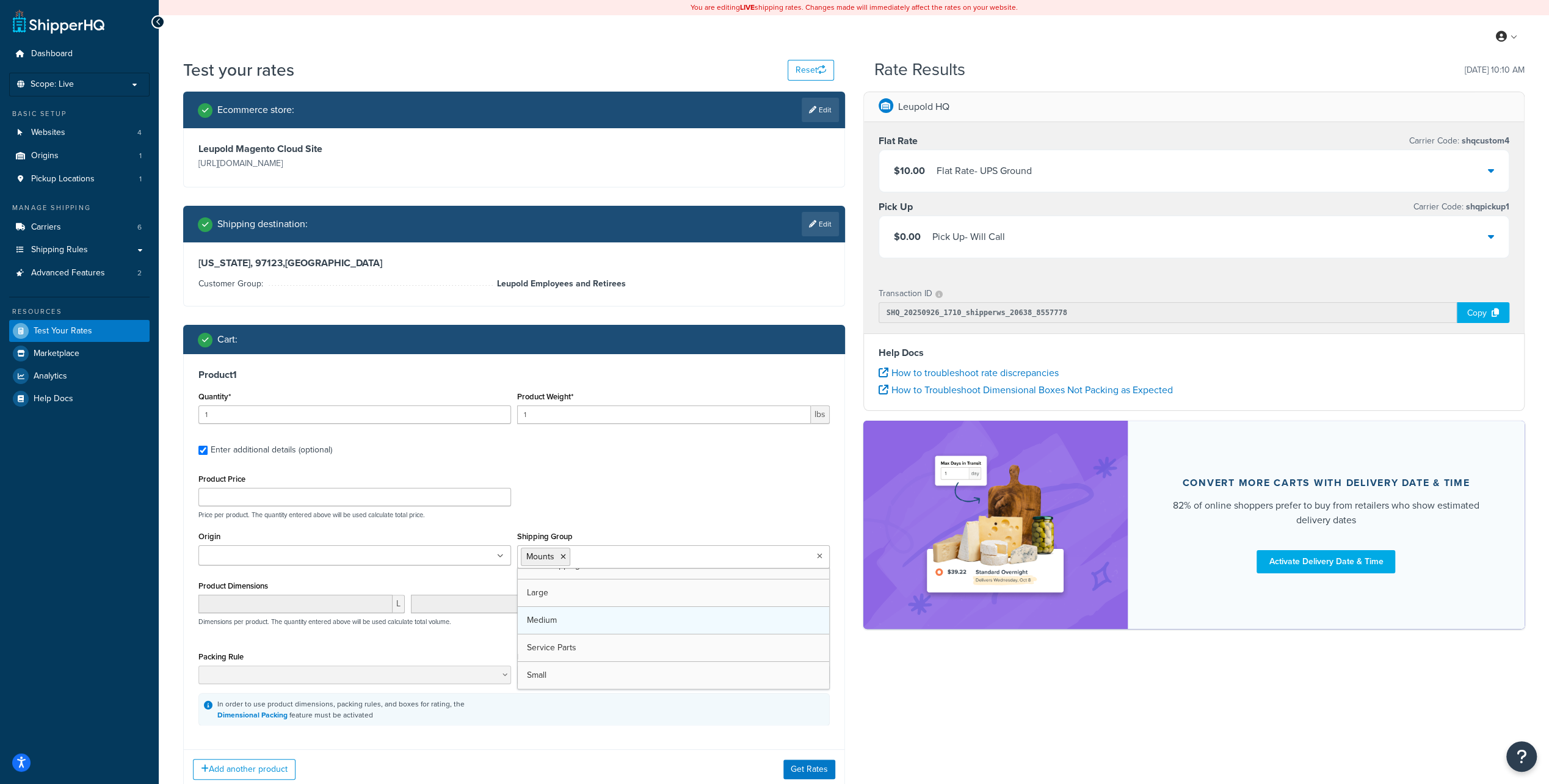
scroll to position [96, 0]
click at [880, 681] on div "Ecommerce store : Edit Leupold Magento Cloud Site https://www.leupold.com/ Ship…" at bounding box center [854, 449] width 1360 height 716
click at [821, 767] on button "Get Rates" at bounding box center [809, 769] width 51 height 20
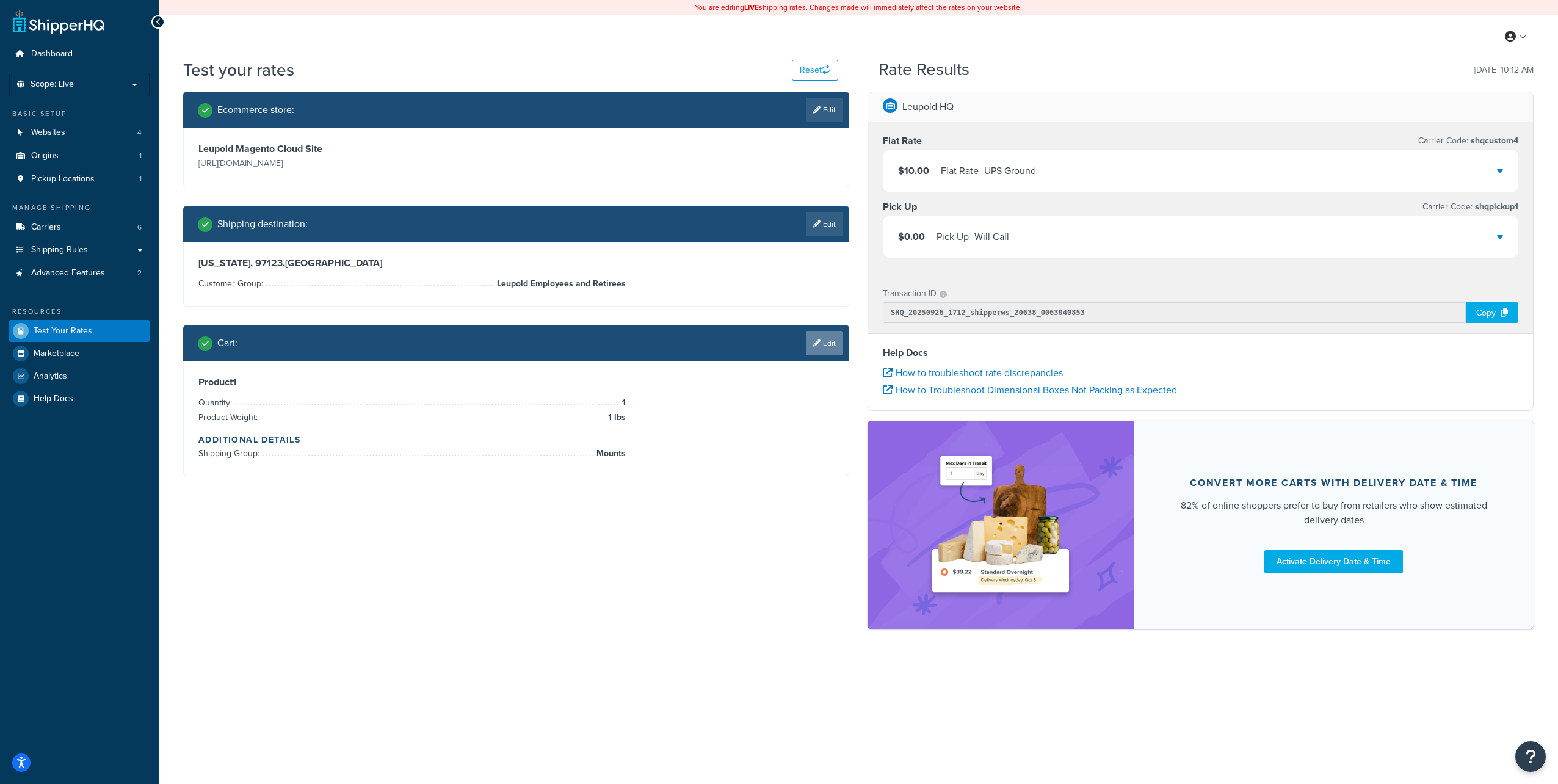
click at [833, 346] on link "Edit" at bounding box center [824, 343] width 37 height 24
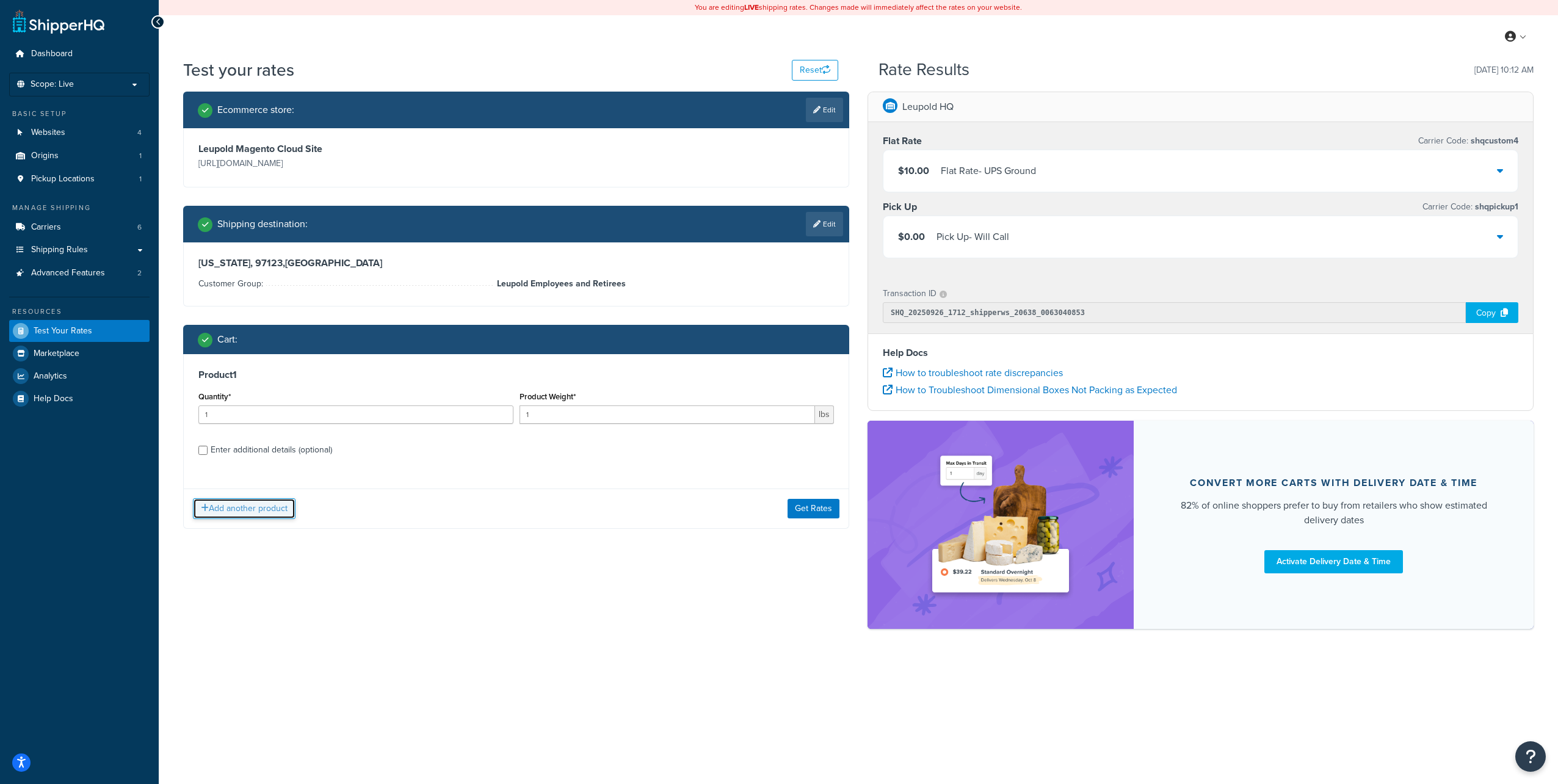
click at [230, 509] on button "Add another product" at bounding box center [245, 509] width 103 height 21
click at [285, 571] on div "Enter additional details (optional)" at bounding box center [271, 576] width 122 height 17
click at [208, 571] on input "Enter additional details (optional)" at bounding box center [202, 576] width 9 height 9
checkbox input "true"
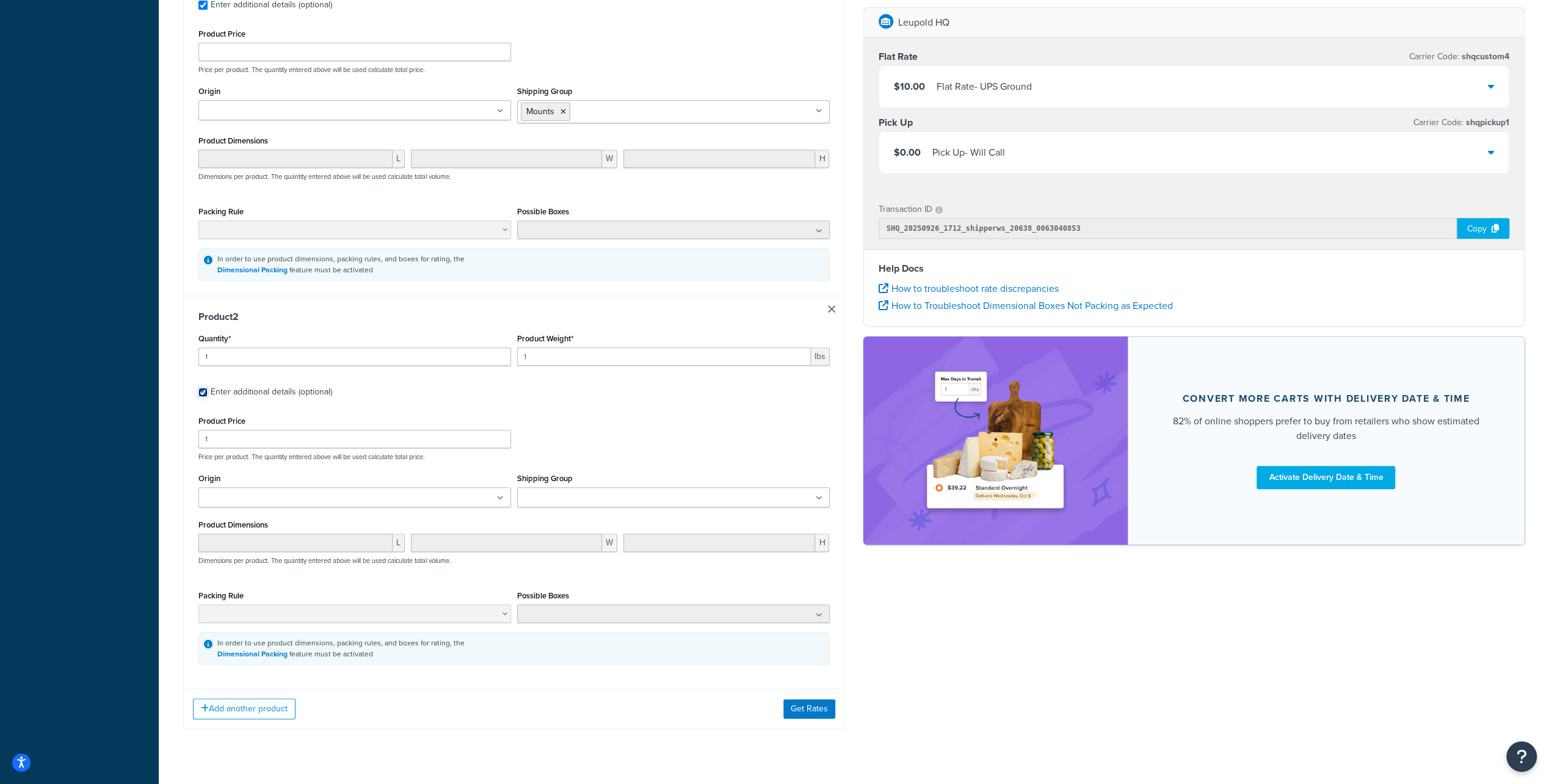
scroll to position [467, 0]
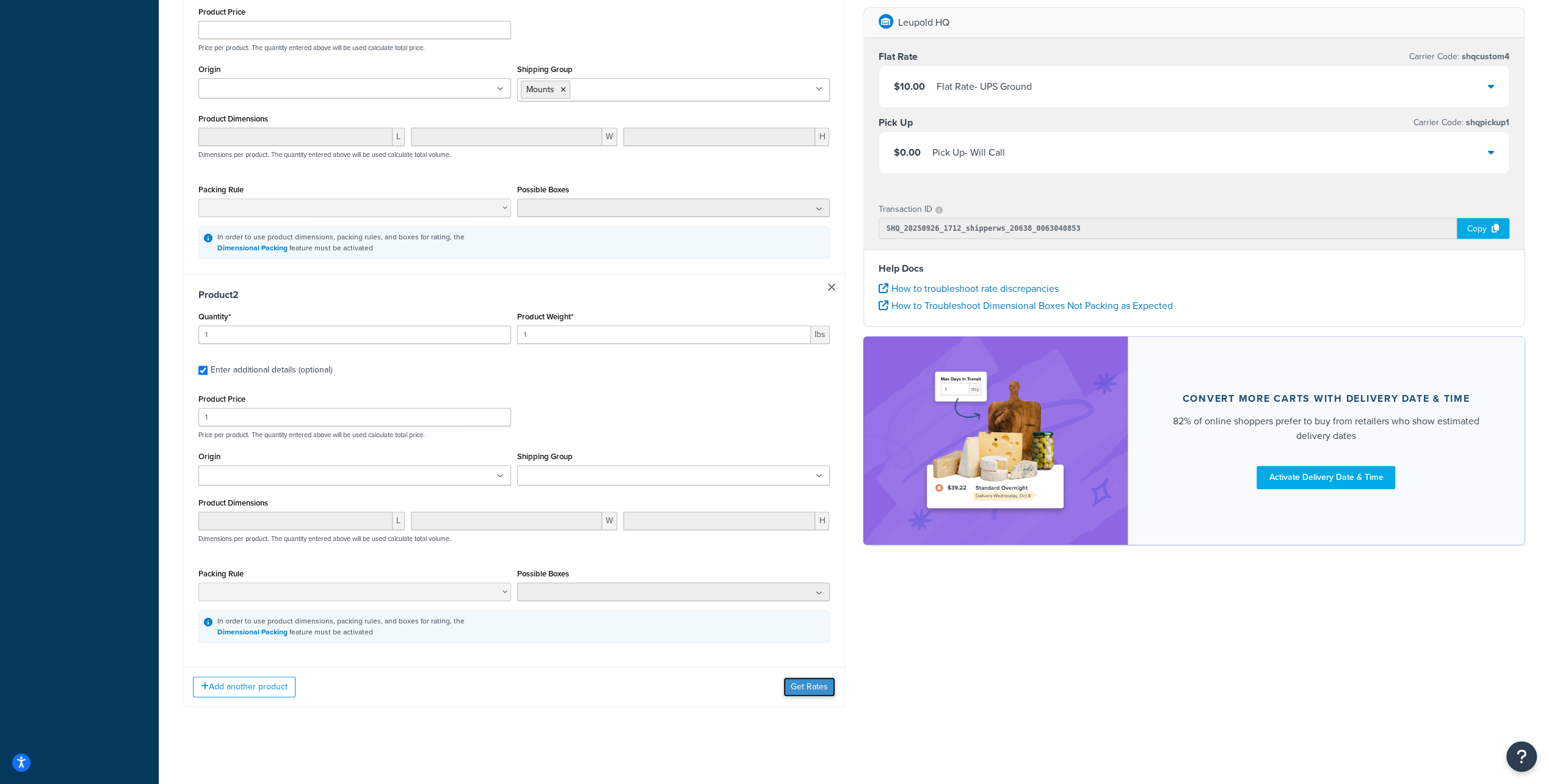
click at [802, 687] on button "Get Rates" at bounding box center [809, 686] width 51 height 20
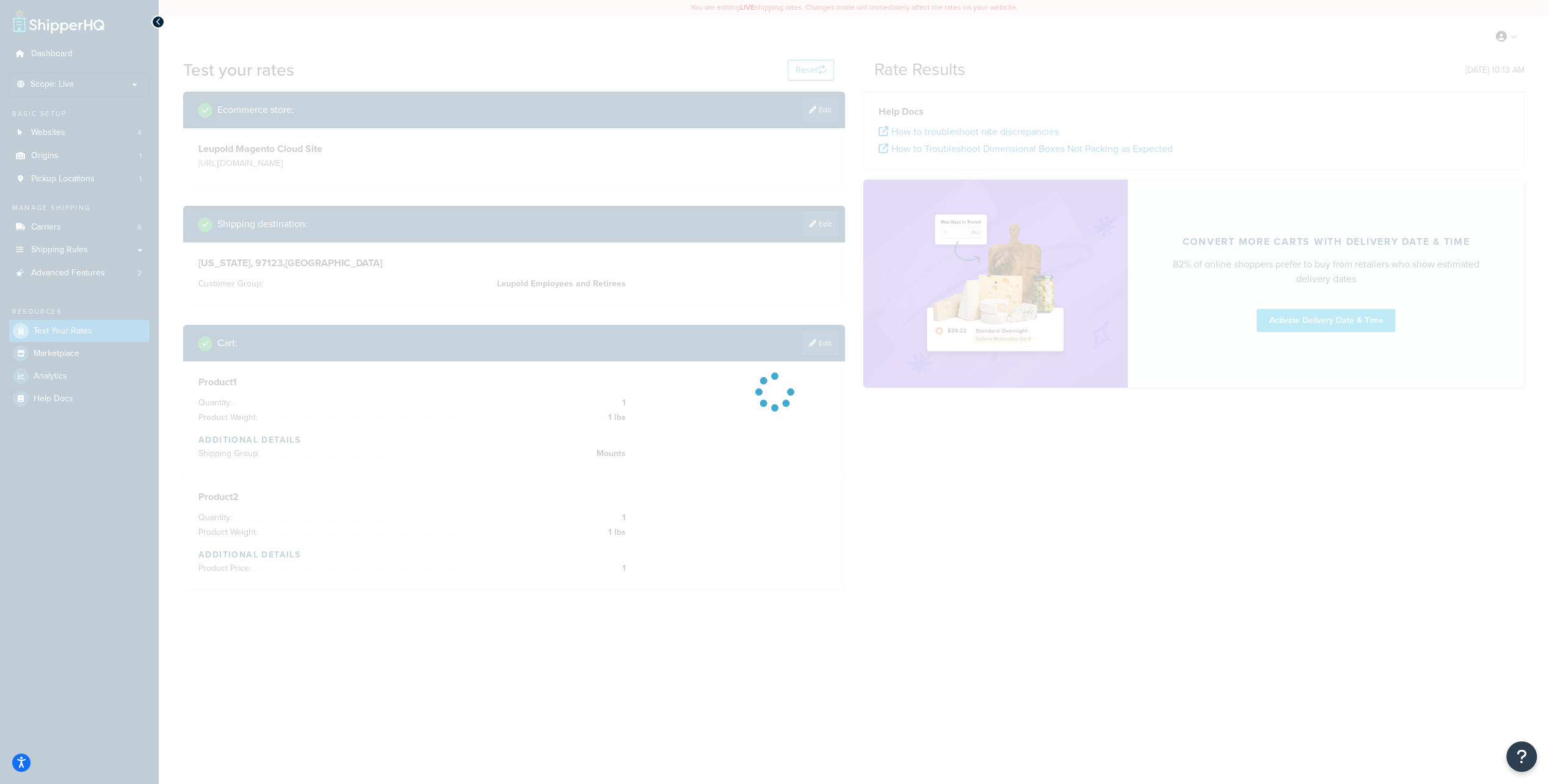
scroll to position [0, 0]
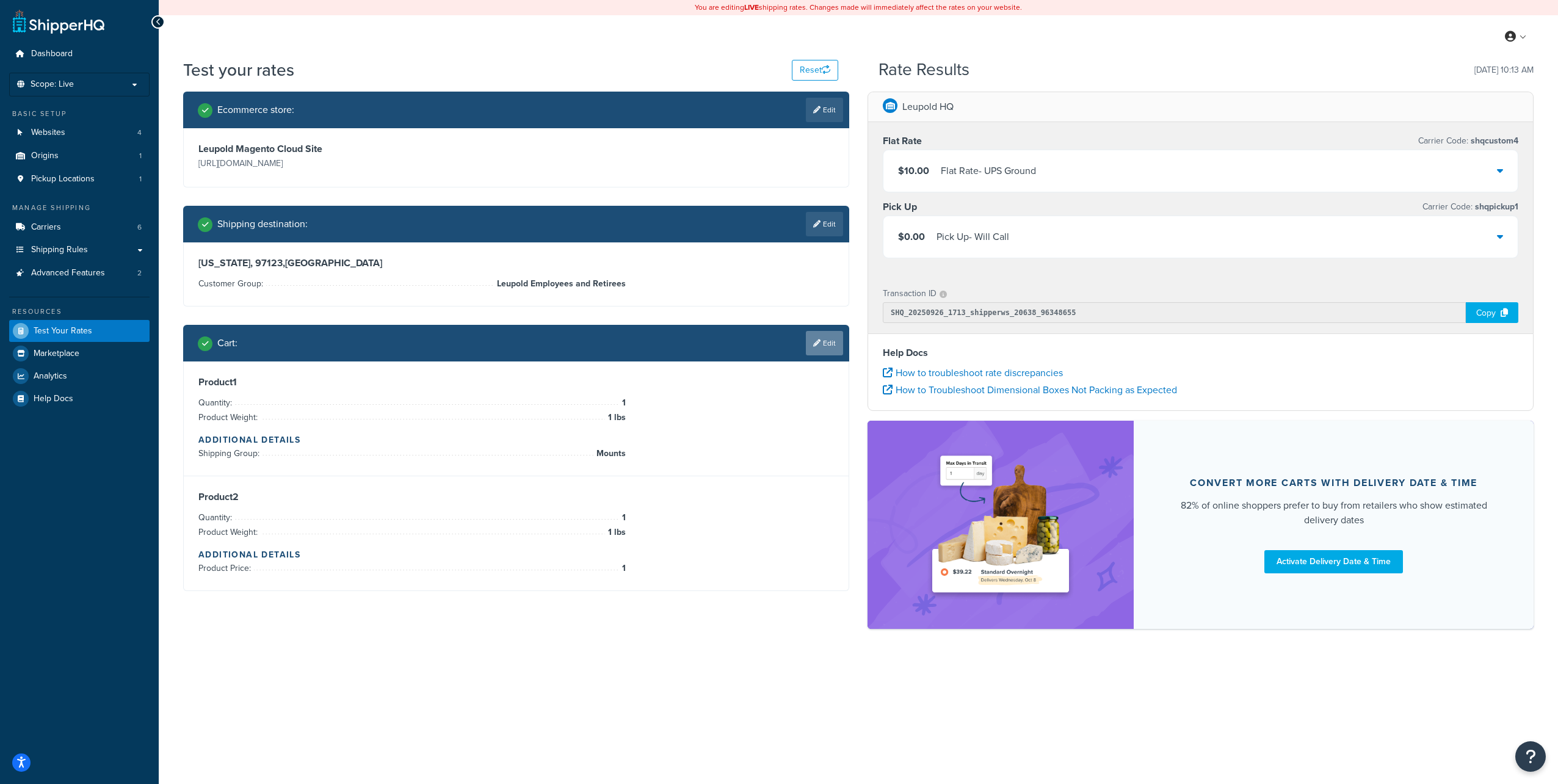
click at [824, 341] on link "Edit" at bounding box center [824, 343] width 37 height 24
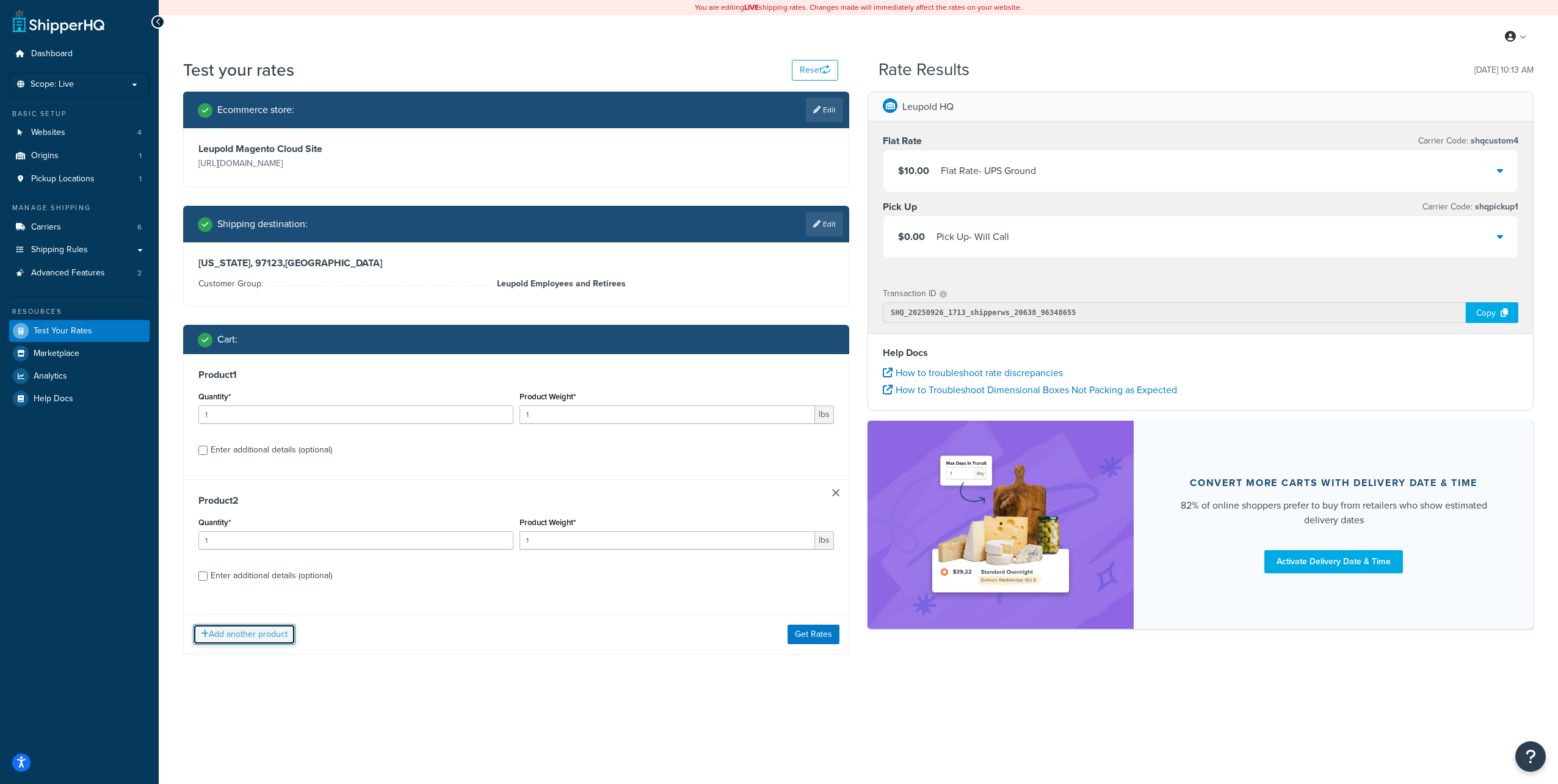
click at [234, 632] on button "Add another product" at bounding box center [245, 634] width 103 height 21
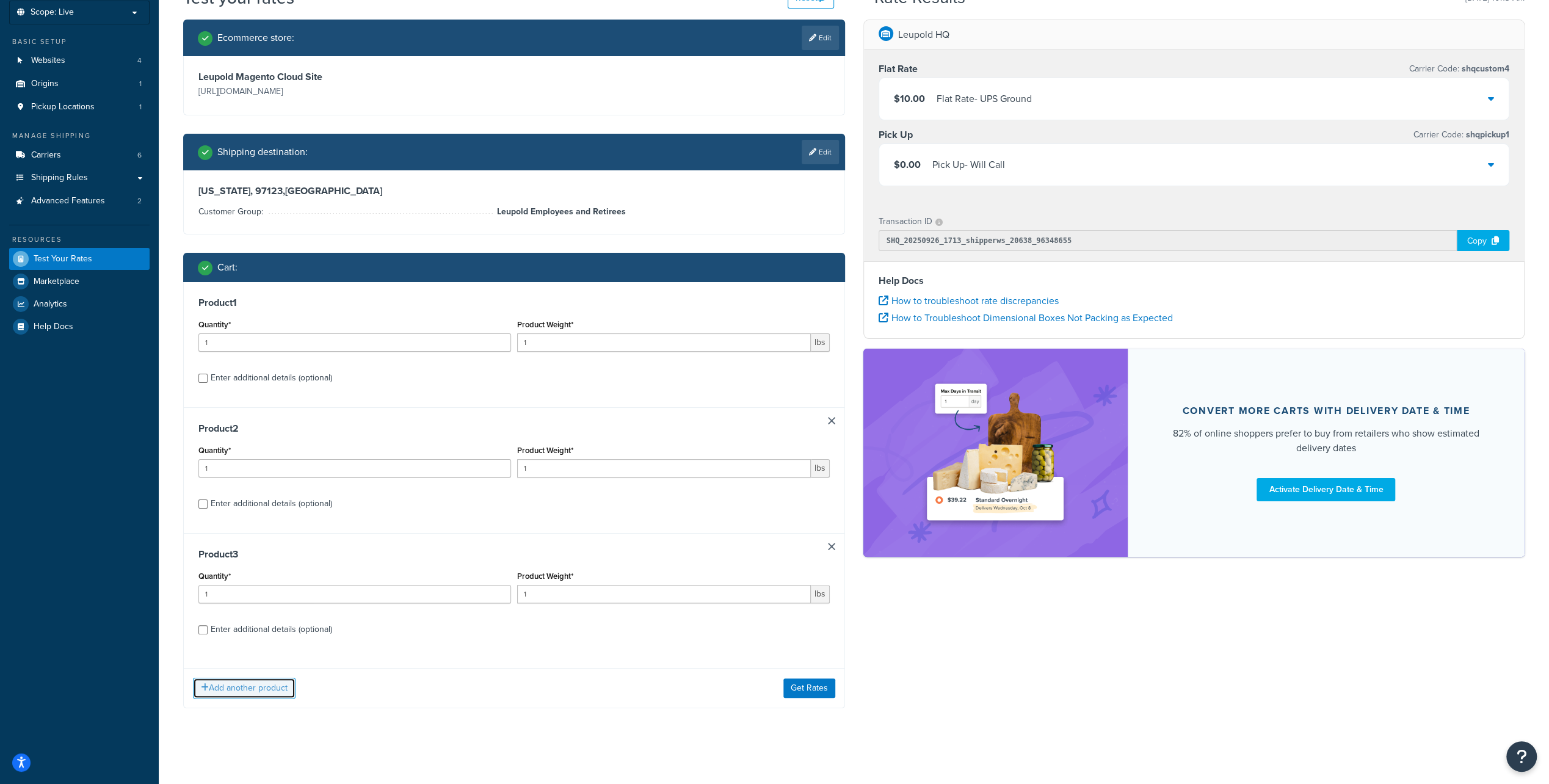
scroll to position [75, 0]
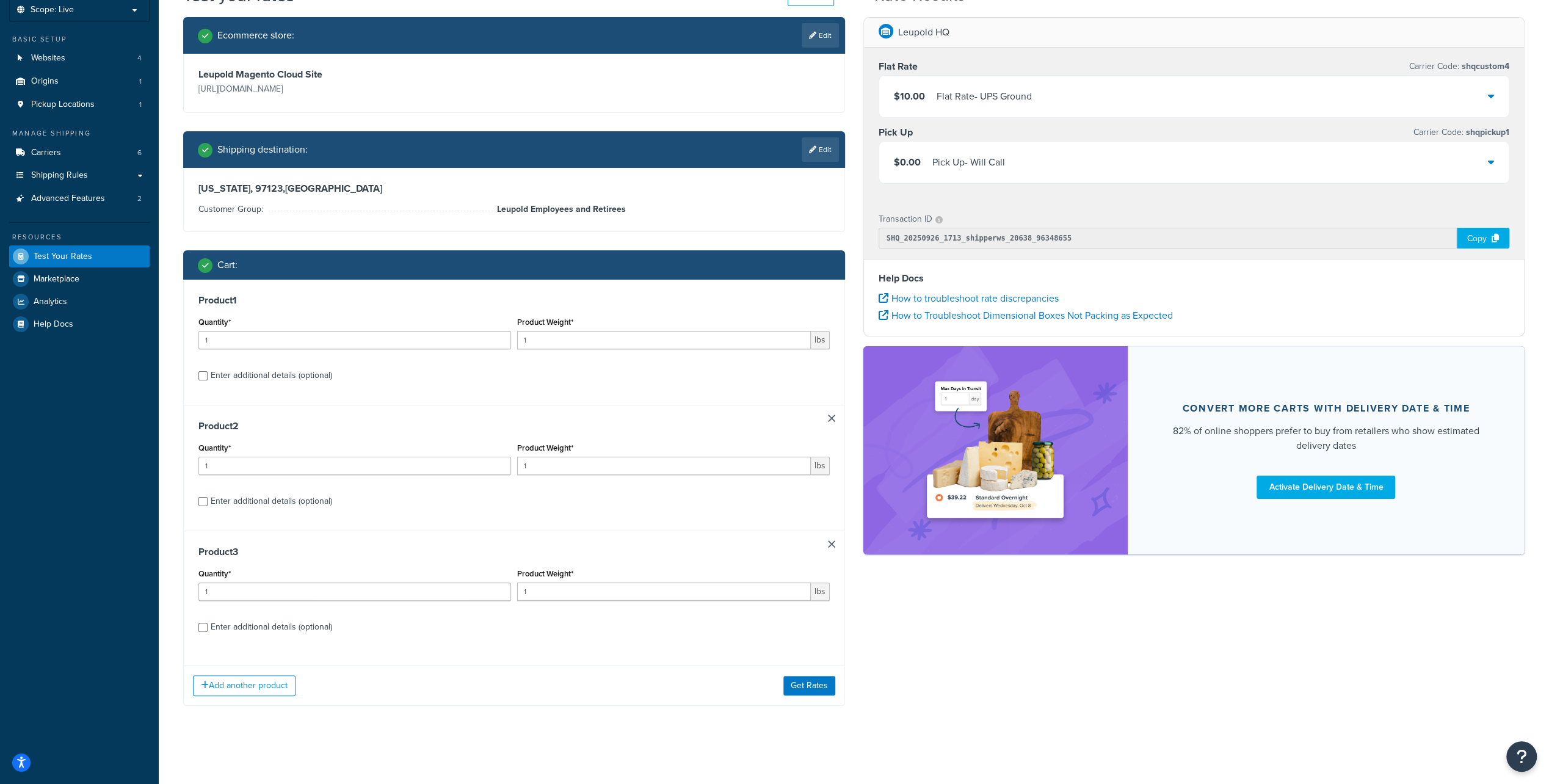
click at [291, 625] on div "Enter additional details (optional)" at bounding box center [271, 627] width 122 height 17
click at [208, 625] on input "Enter additional details (optional)" at bounding box center [203, 627] width 9 height 9
checkbox input "true"
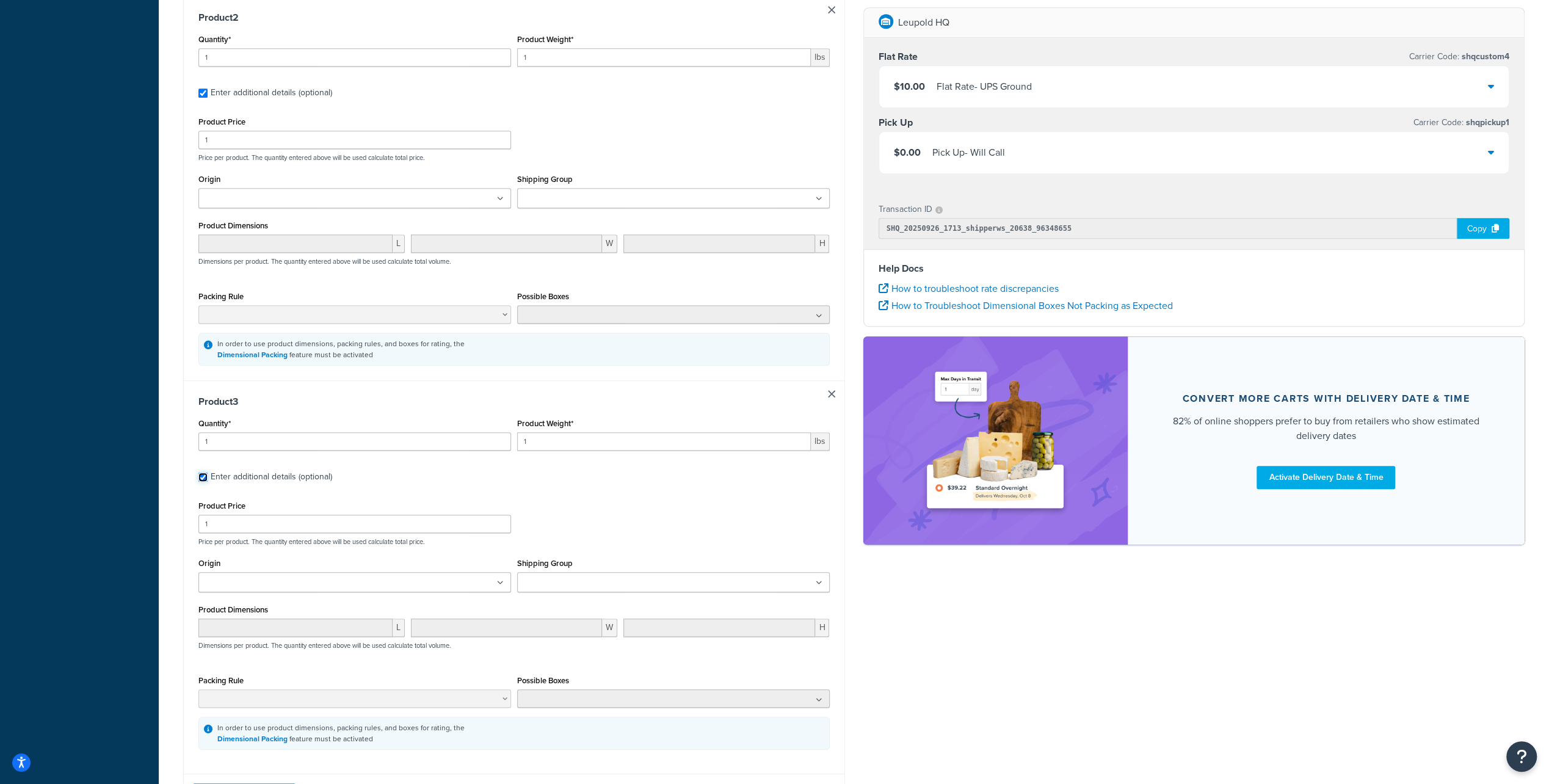
scroll to position [850, 0]
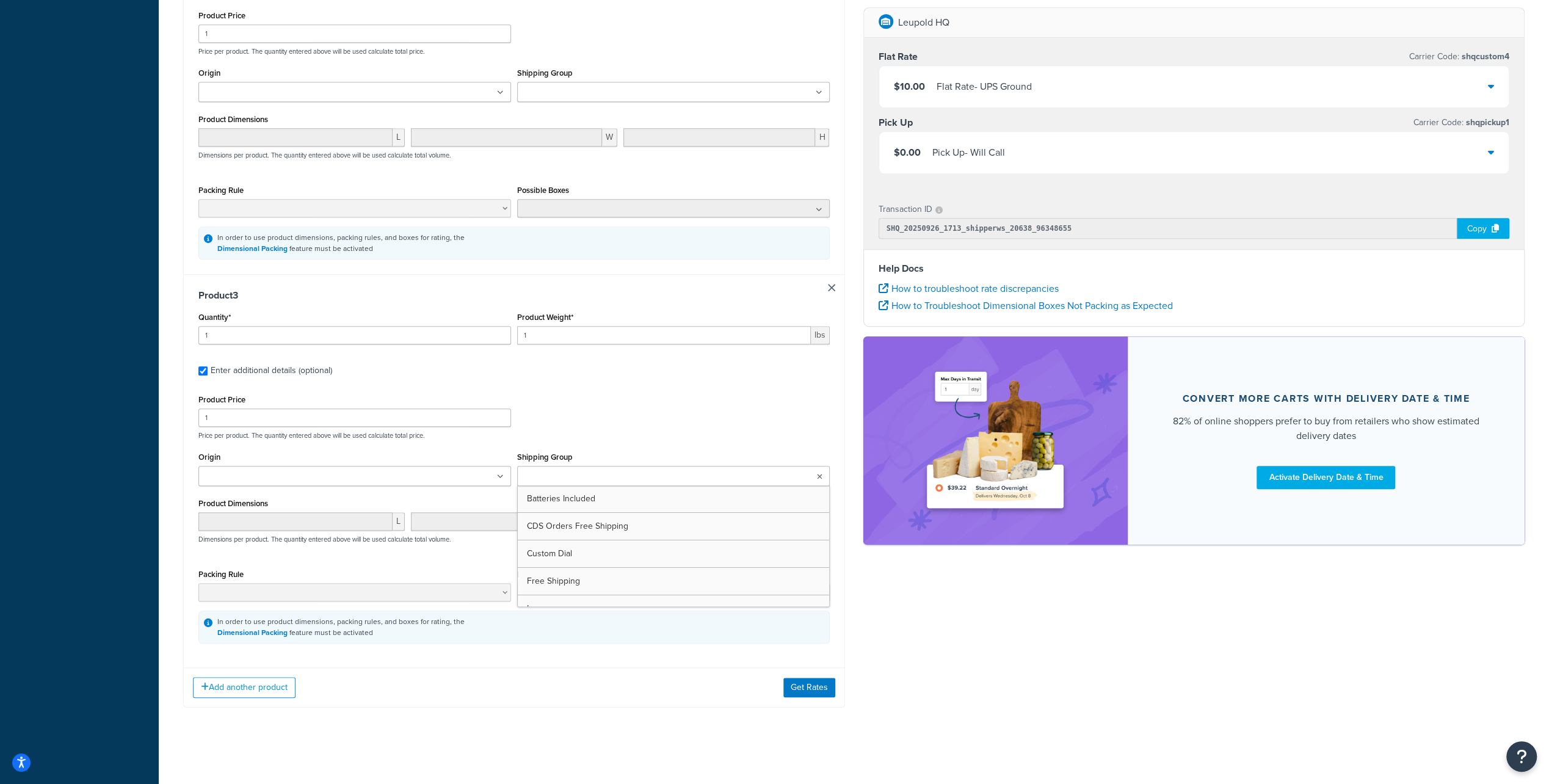
click at [558, 475] on input "Shipping Group" at bounding box center [575, 477] width 108 height 14
click at [802, 689] on button "Get Rates" at bounding box center [809, 690] width 51 height 20
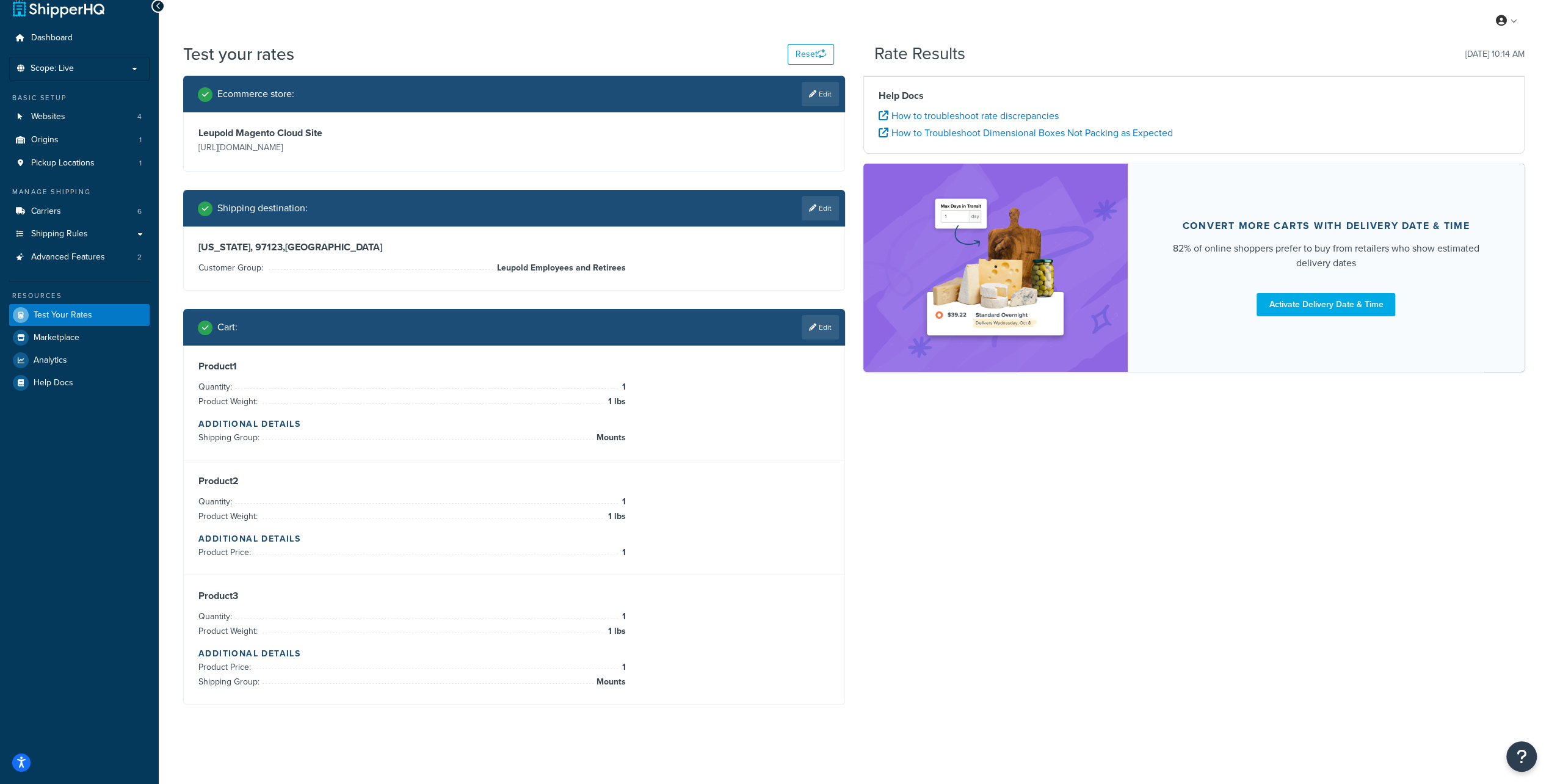
scroll to position [15, 0]
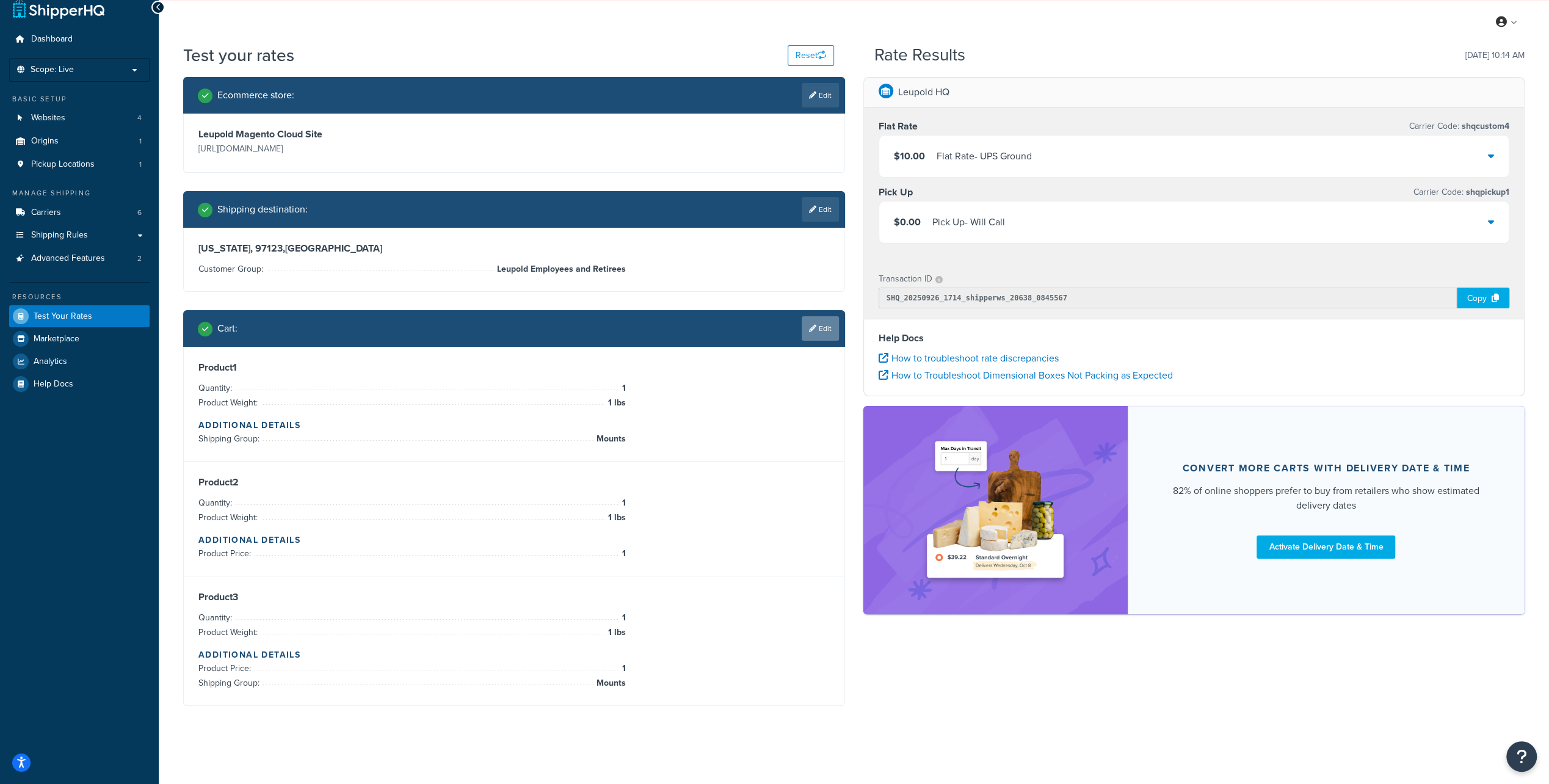
click at [814, 325] on icon at bounding box center [813, 329] width 8 height 8
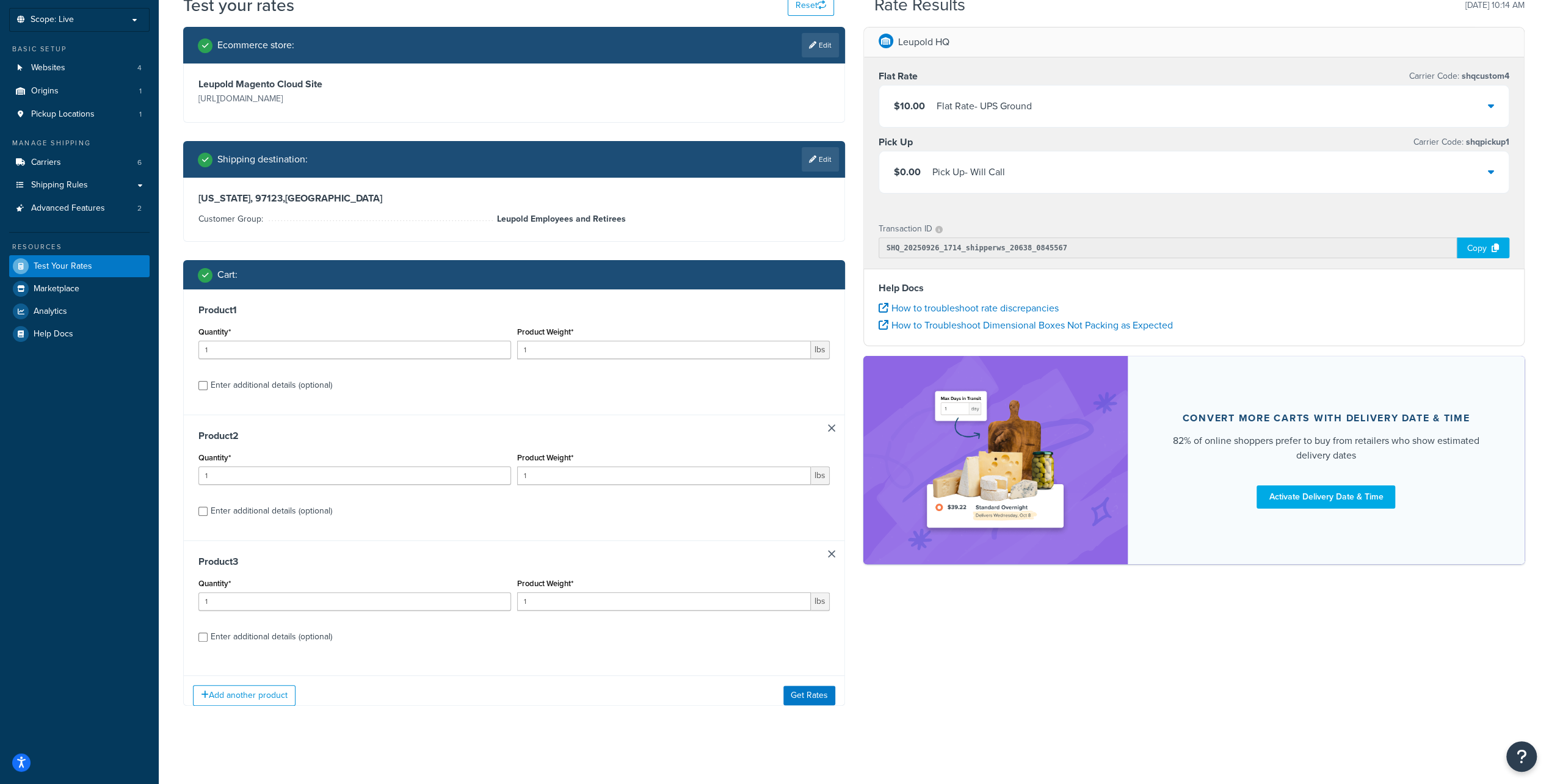
scroll to position [75, 0]
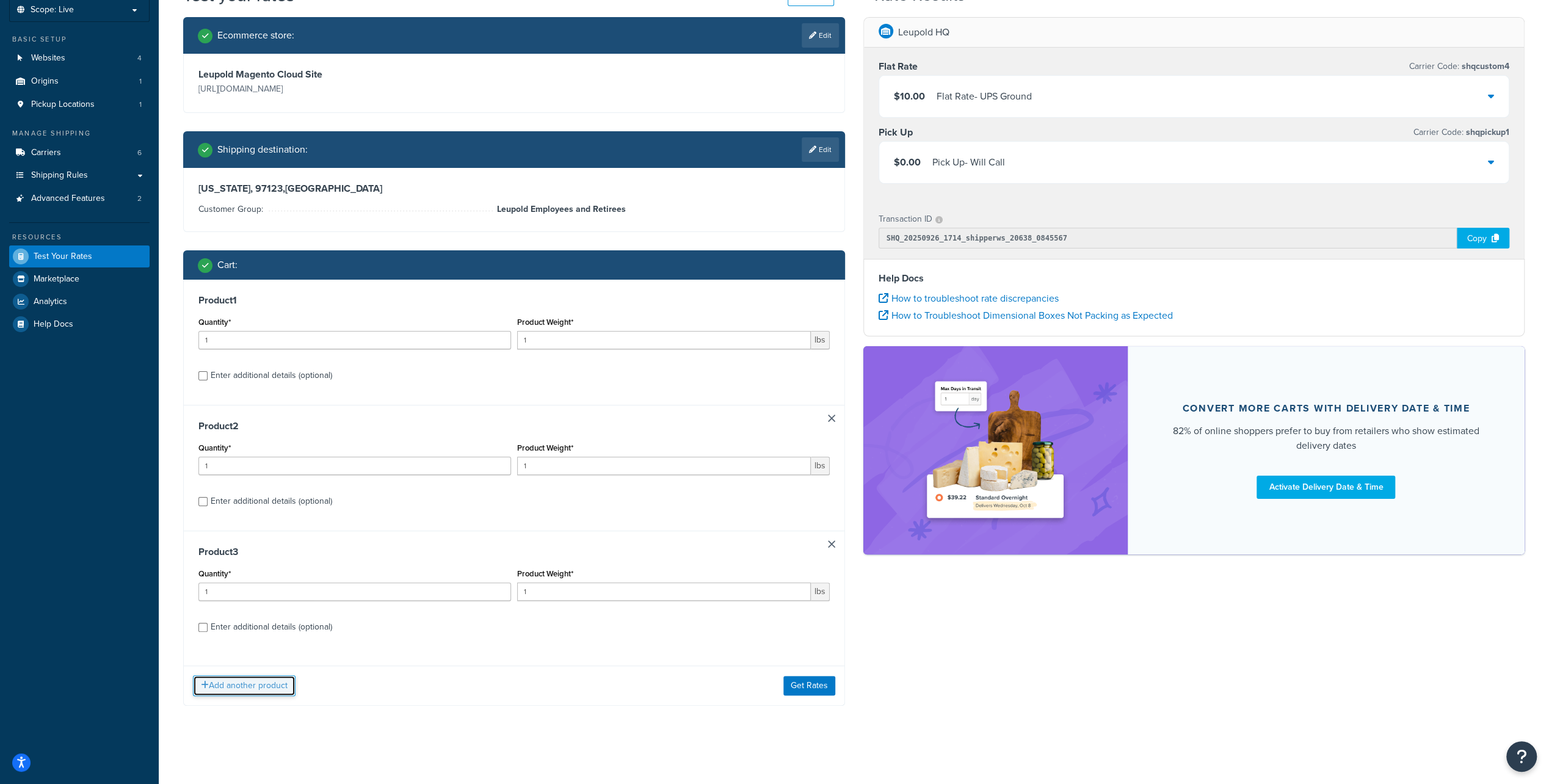
click at [249, 687] on button "Add another product" at bounding box center [245, 685] width 103 height 21
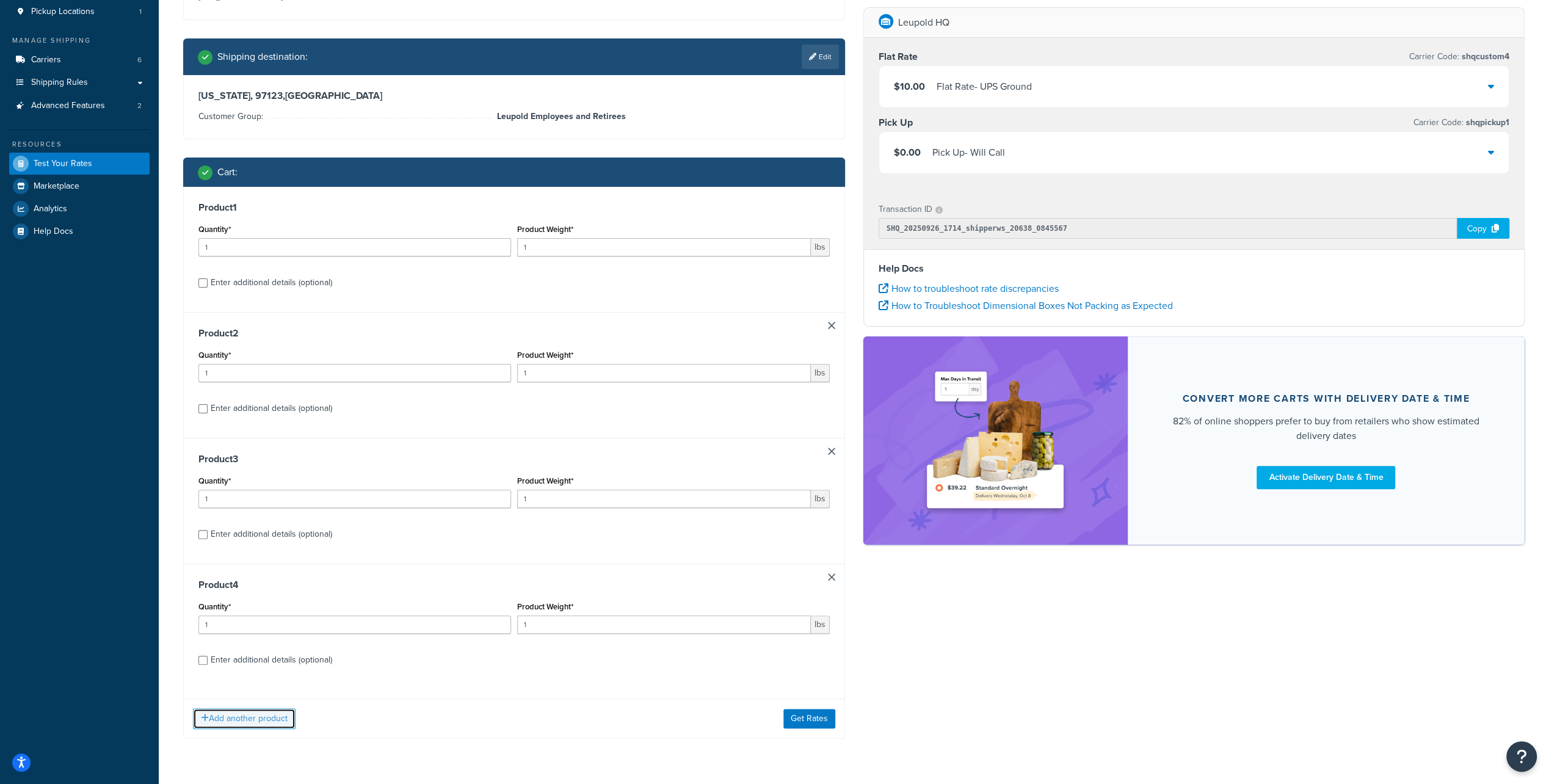
scroll to position [186, 0]
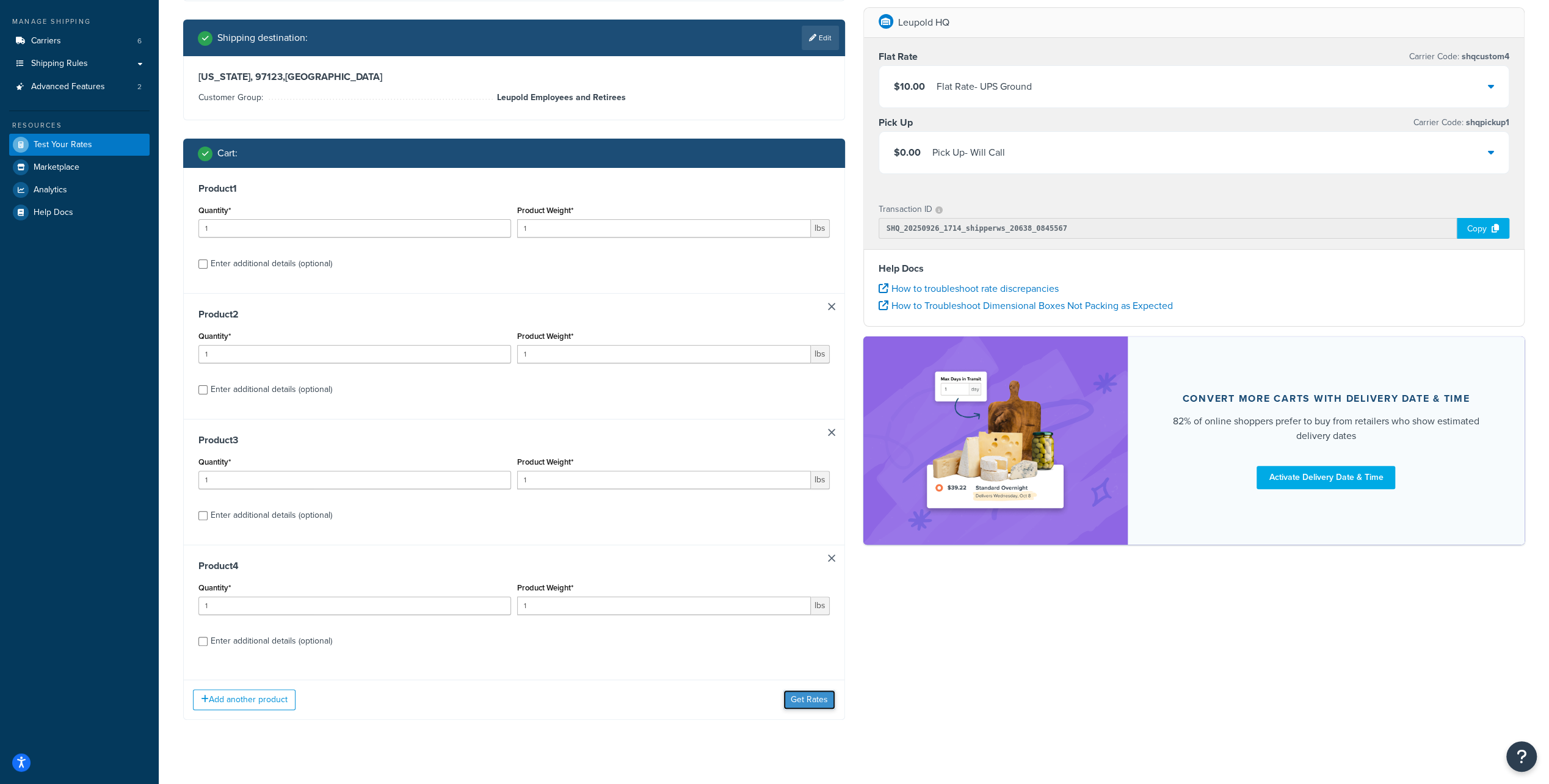
click at [812, 698] on button "Get Rates" at bounding box center [809, 699] width 51 height 20
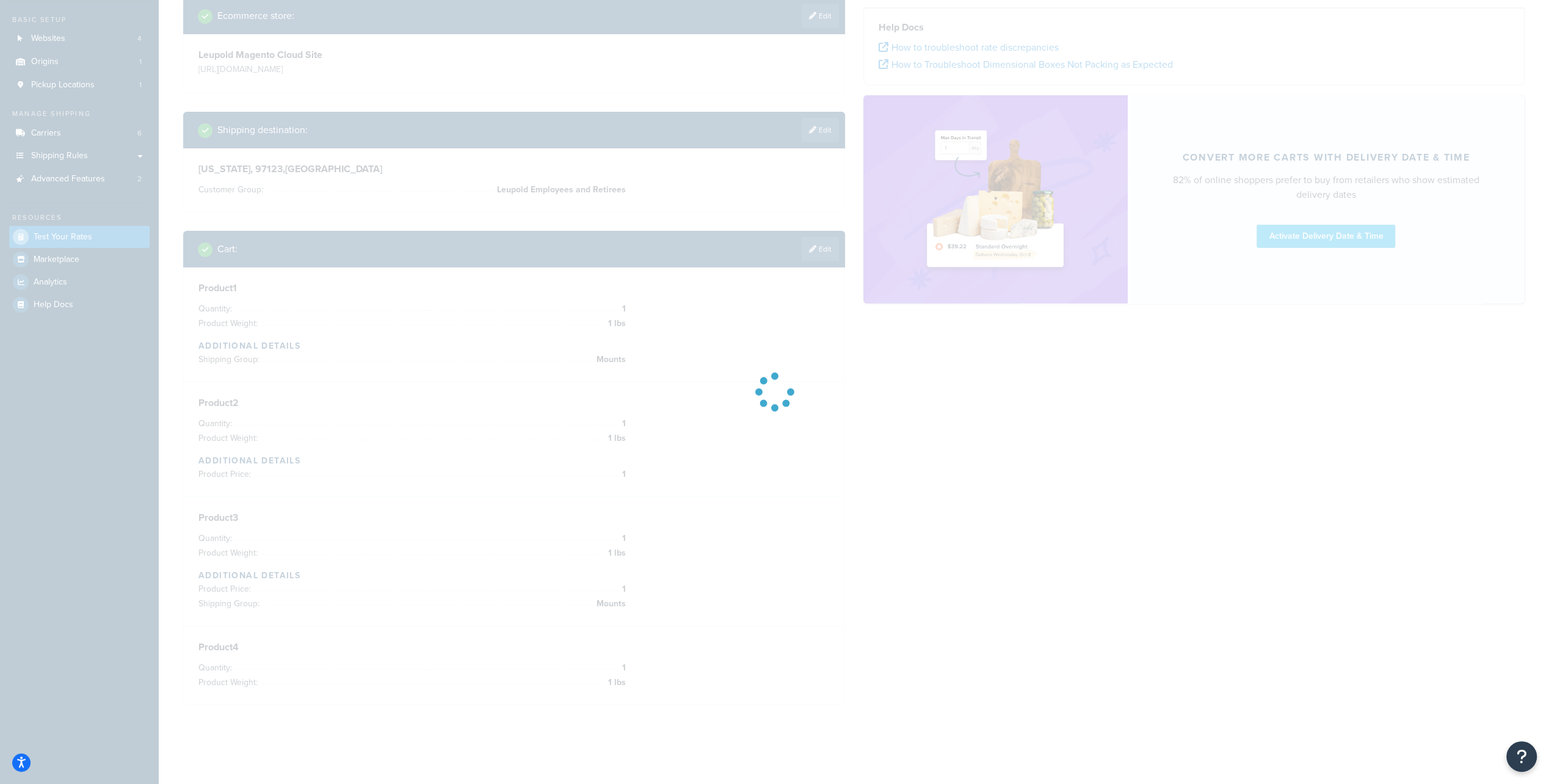
scroll to position [93, 0]
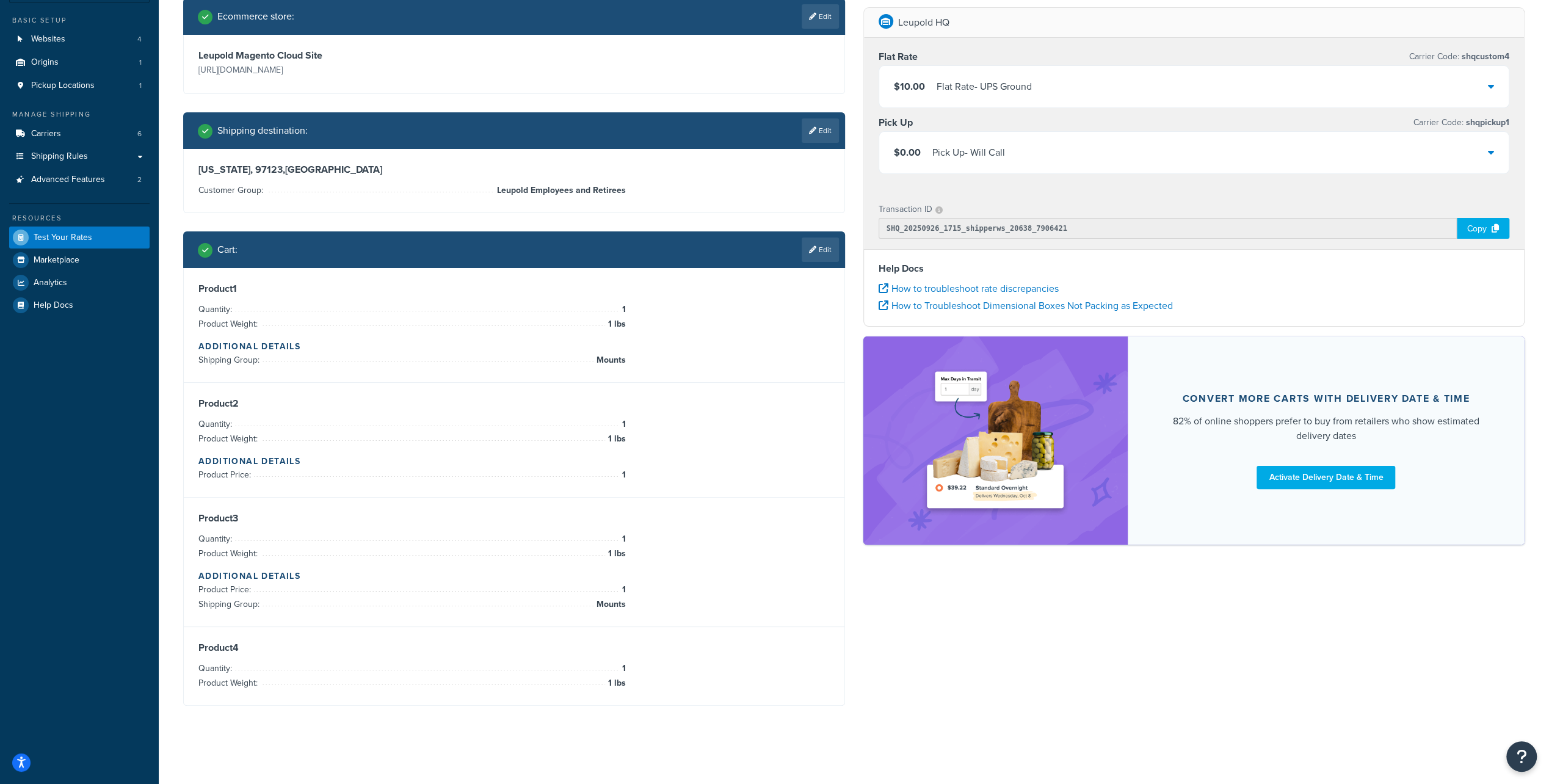
click at [304, 654] on div "Product 4 Quantity: 1 Product Weight: 1 lbs" at bounding box center [514, 666] width 632 height 49
click at [822, 257] on link "Edit" at bounding box center [820, 250] width 37 height 24
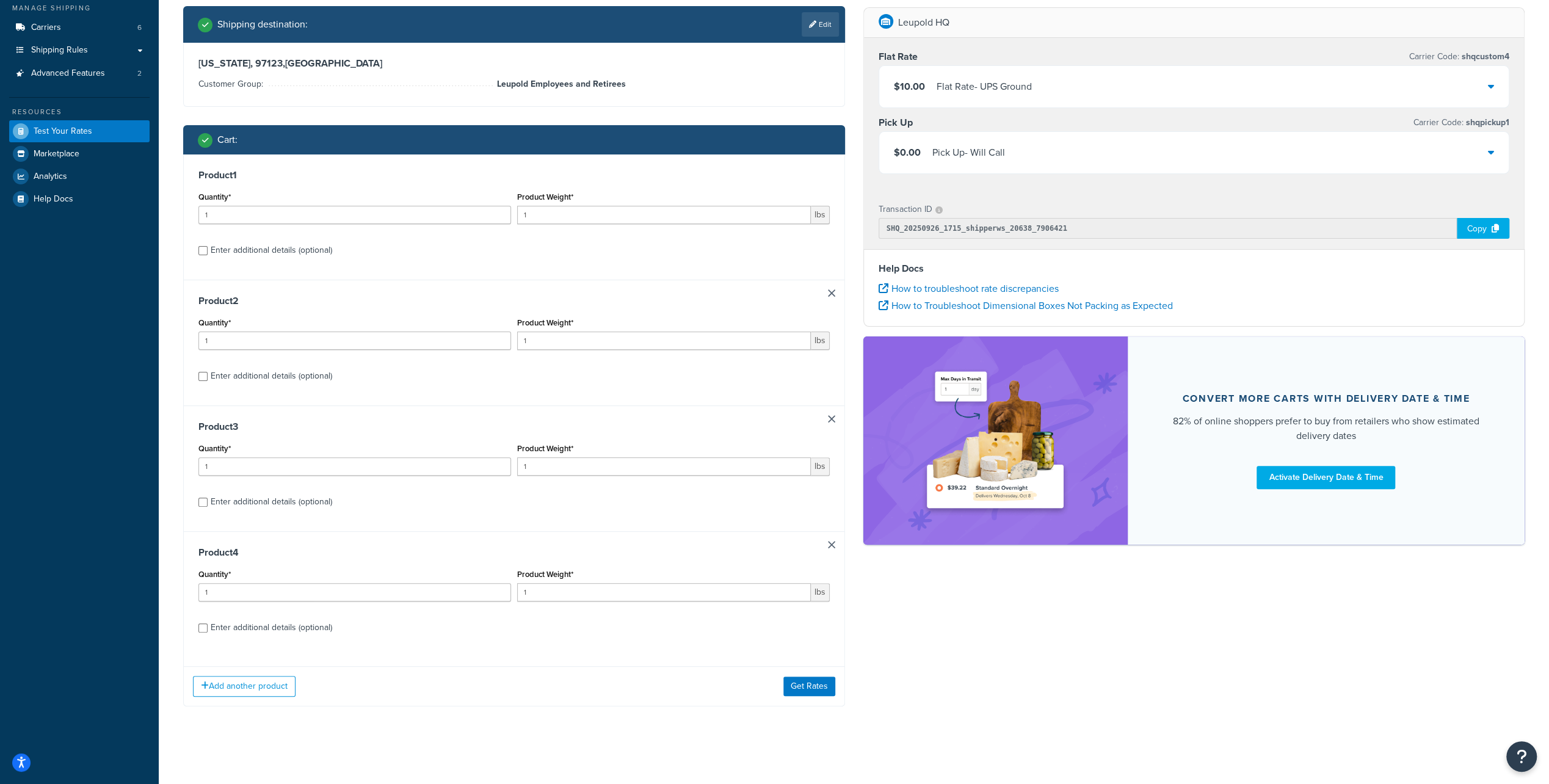
scroll to position [200, 0]
click at [255, 620] on div "Enter additional details (optional)" at bounding box center [271, 627] width 122 height 17
click at [208, 623] on input "Enter additional details (optional)" at bounding box center [203, 627] width 9 height 9
checkbox input "true"
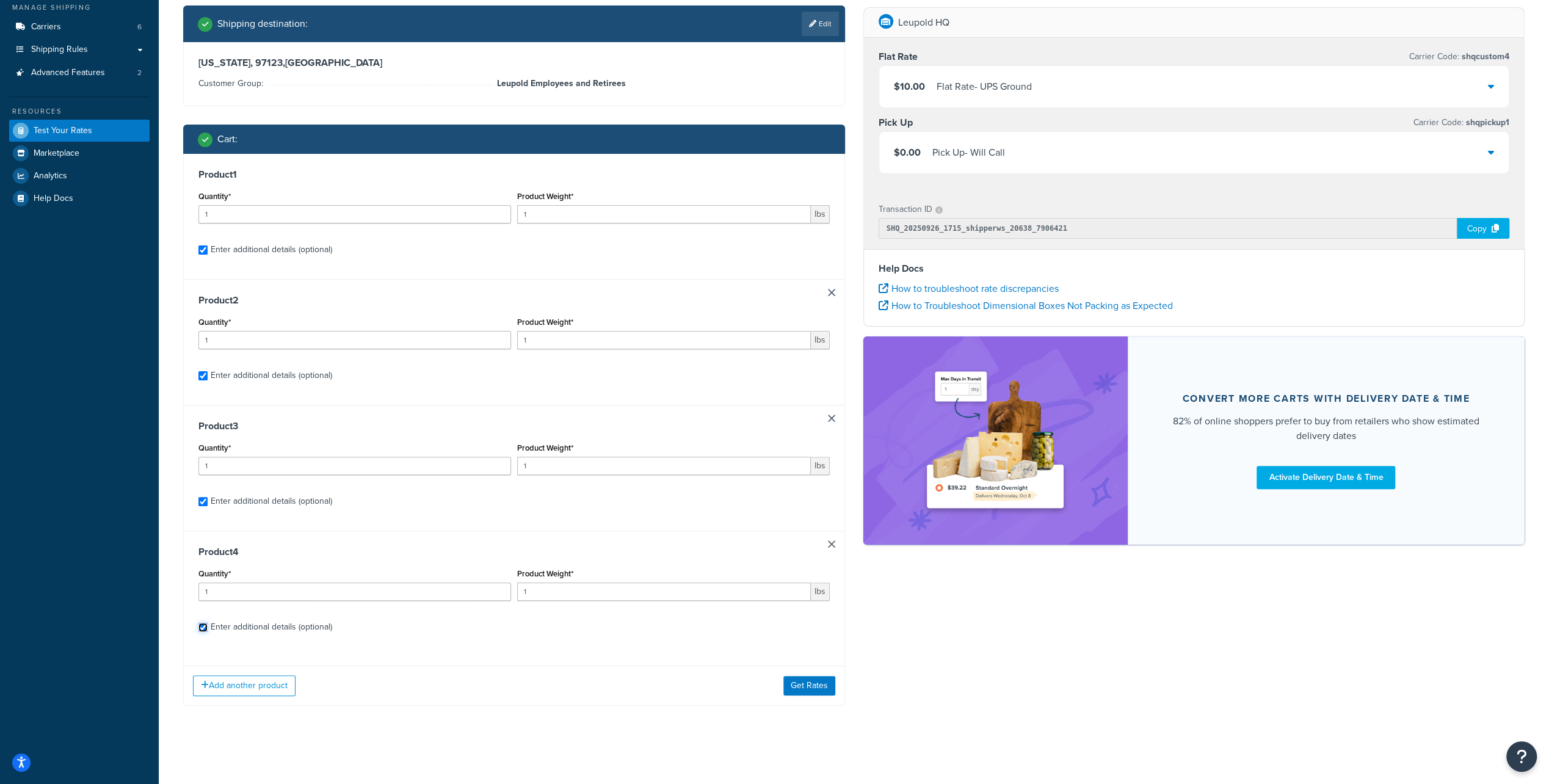
checkbox input "true"
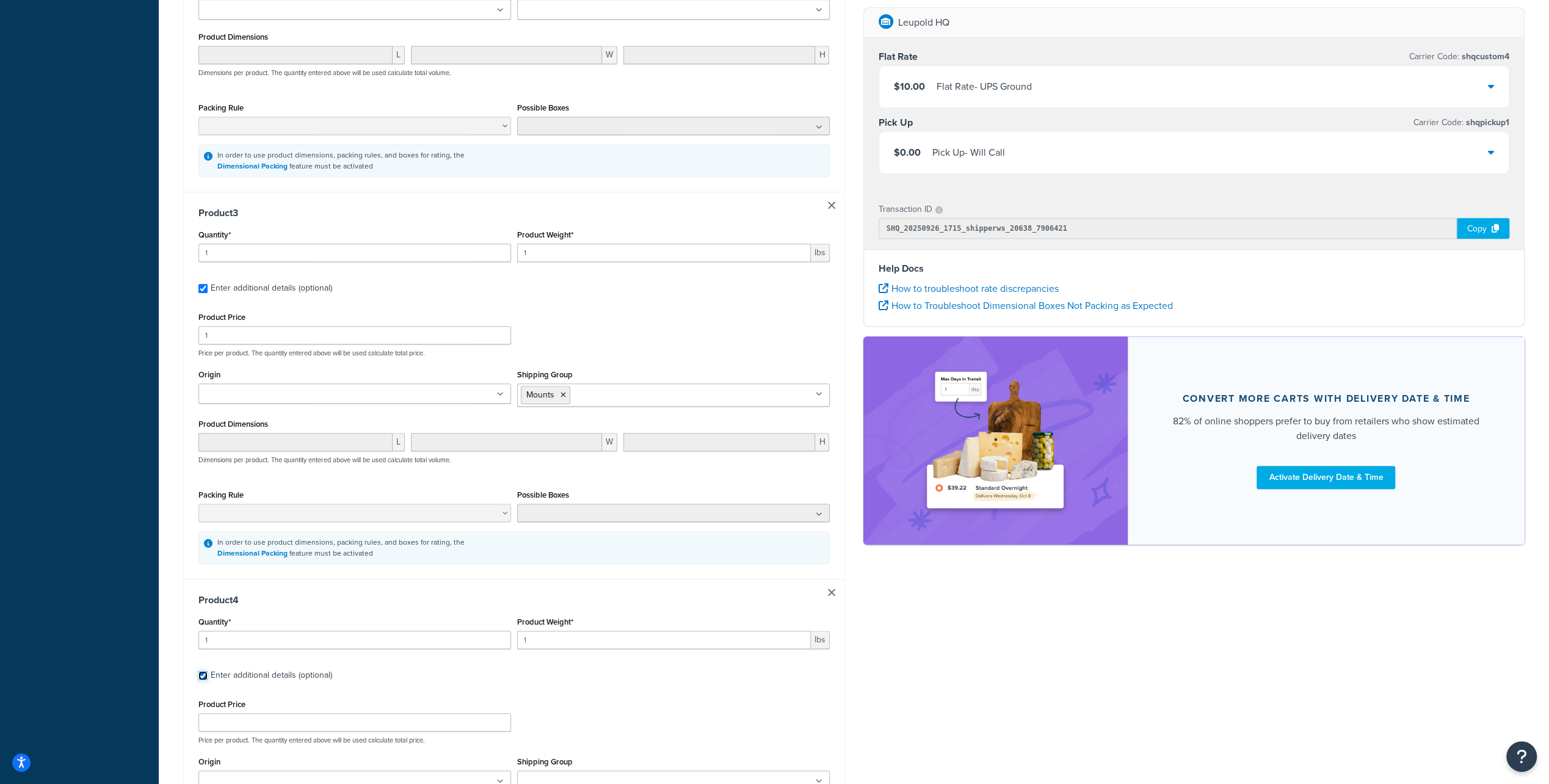
scroll to position [1237, 0]
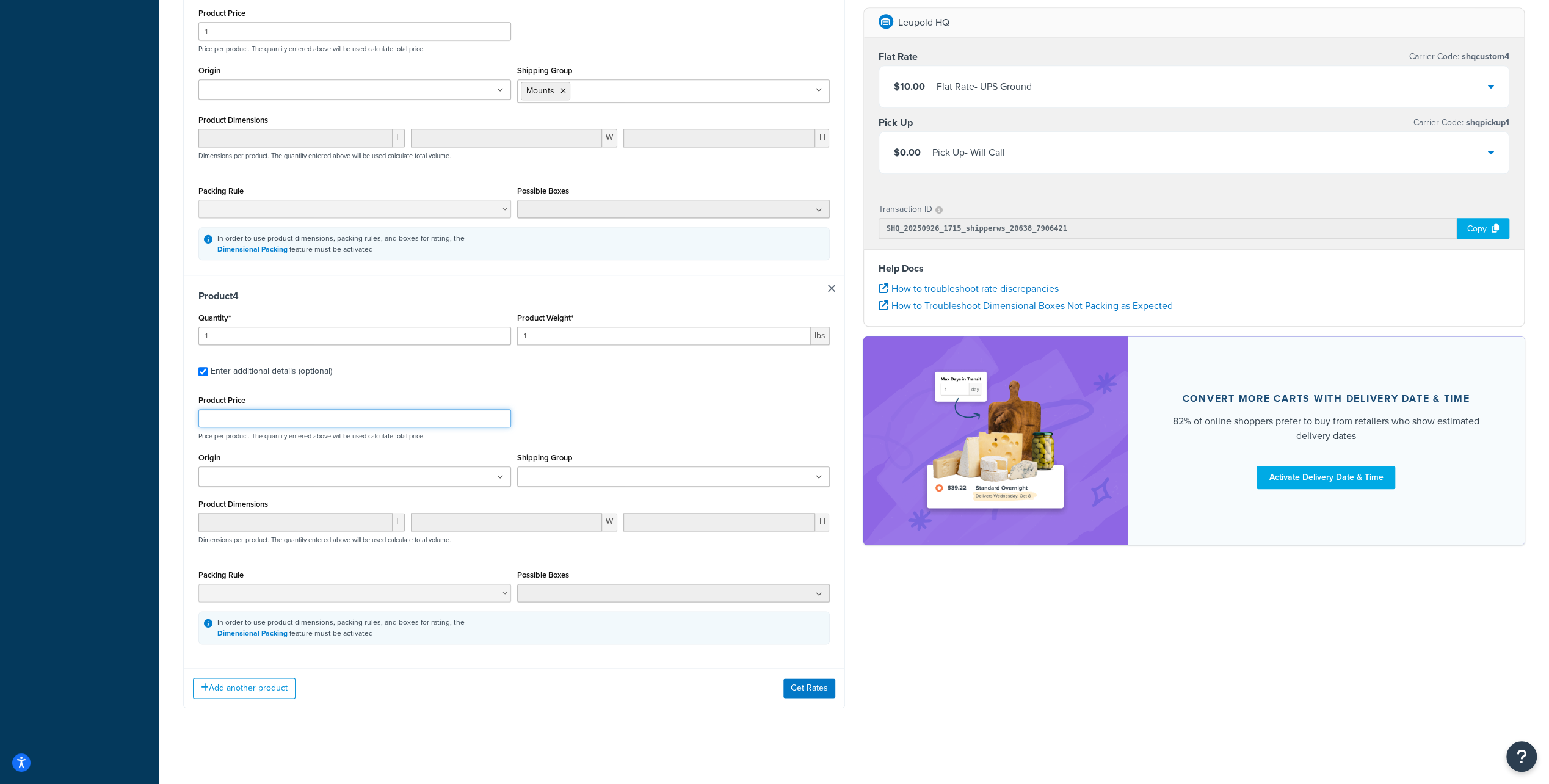
click at [320, 418] on input "Product Price" at bounding box center [354, 418] width 312 height 18
type input "600"
click at [808, 687] on button "Get Rates" at bounding box center [809, 688] width 51 height 20
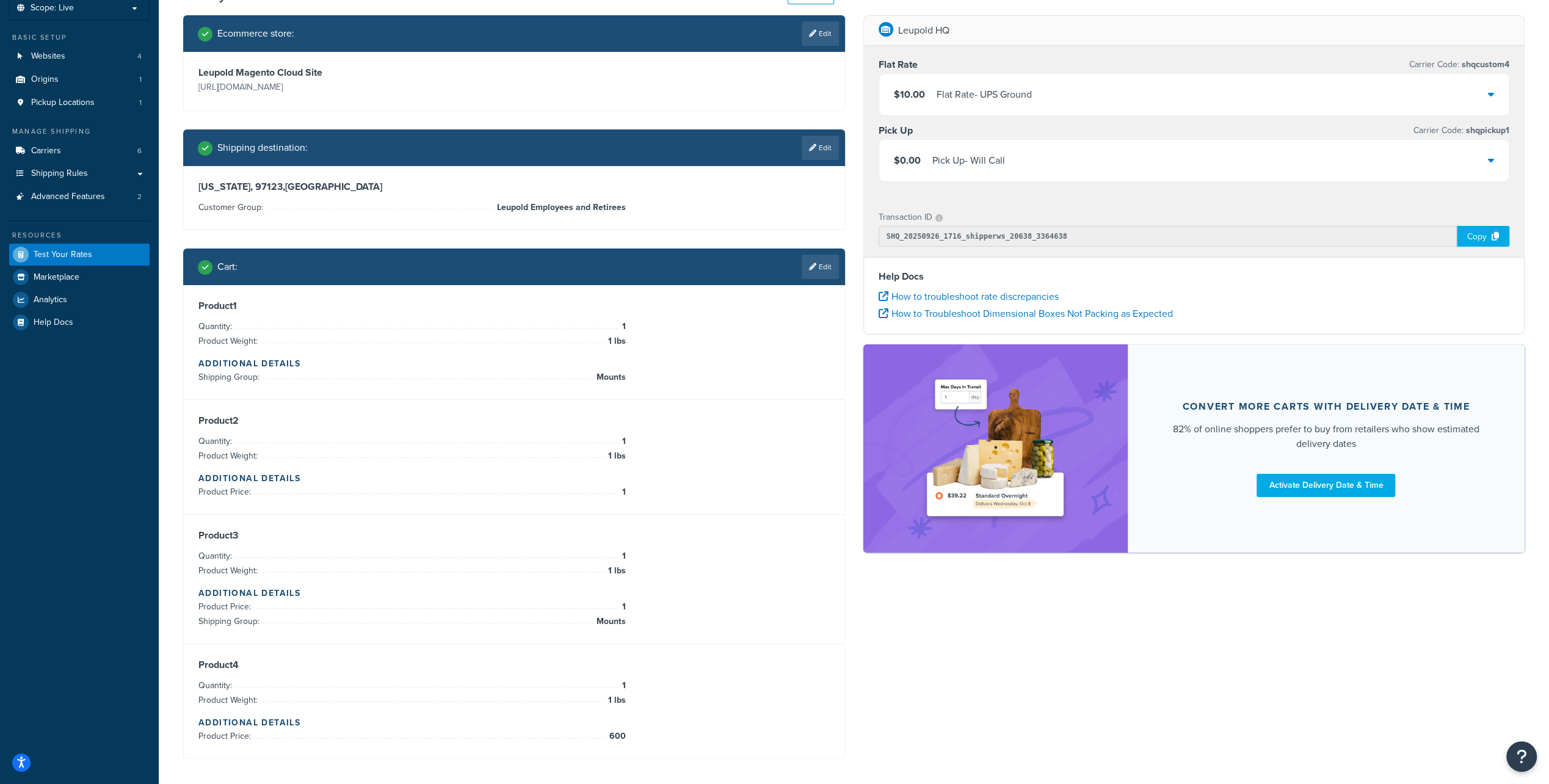
scroll to position [0, 0]
